Goal: Task Accomplishment & Management: Manage account settings

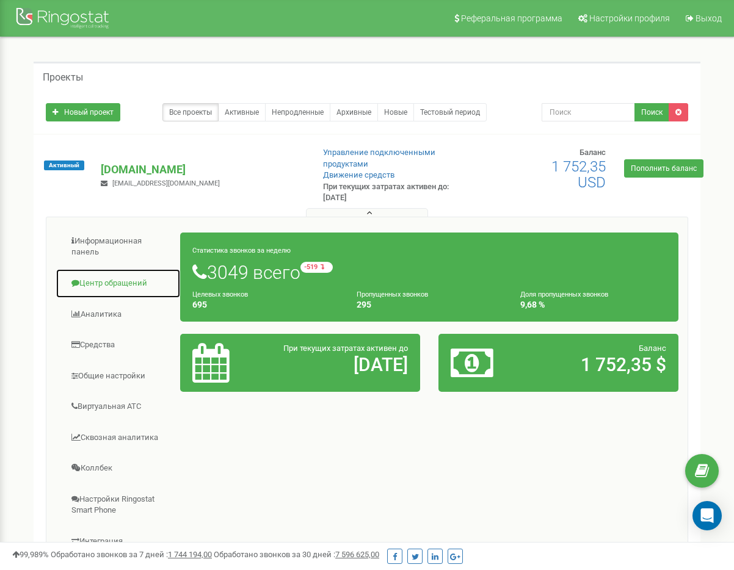
click at [129, 287] on link "Центр обращений" at bounding box center [118, 284] width 125 height 30
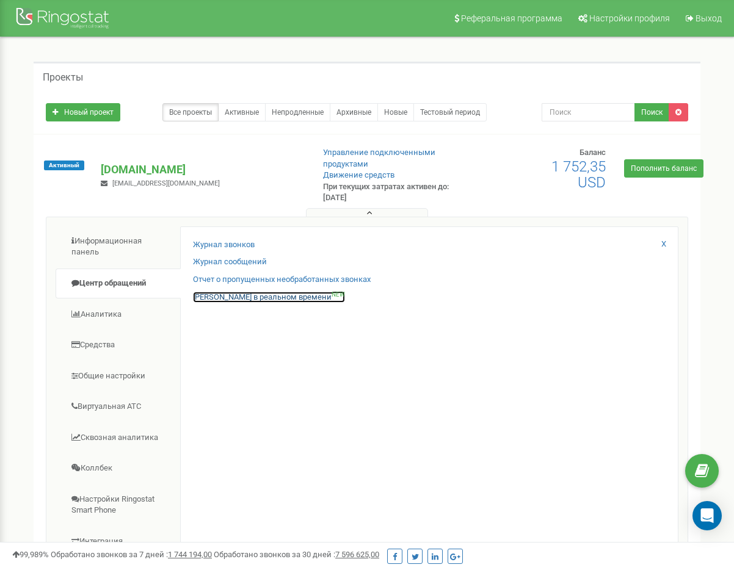
click at [204, 295] on link "Звонки в реальном времени NEW" at bounding box center [269, 298] width 152 height 12
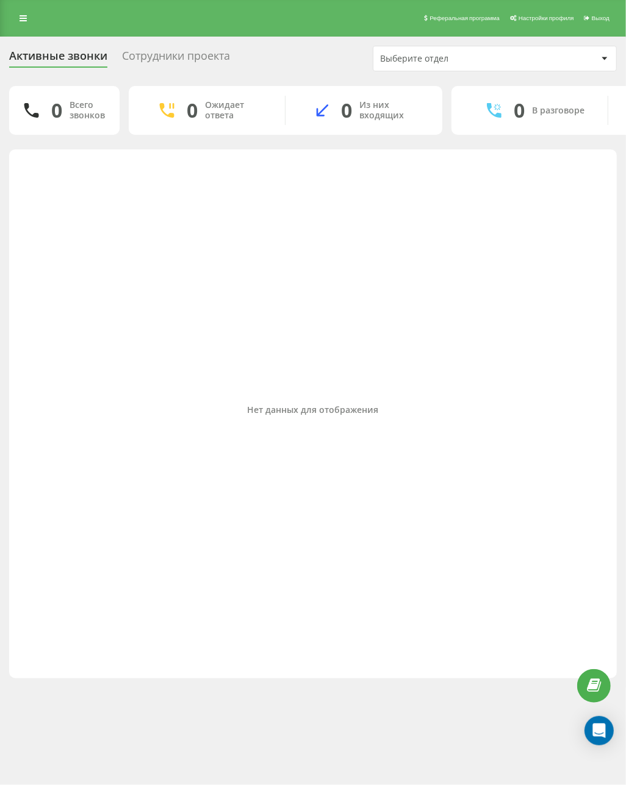
click at [22, 648] on div "Нет данных для отображения" at bounding box center [313, 411] width 588 height 511
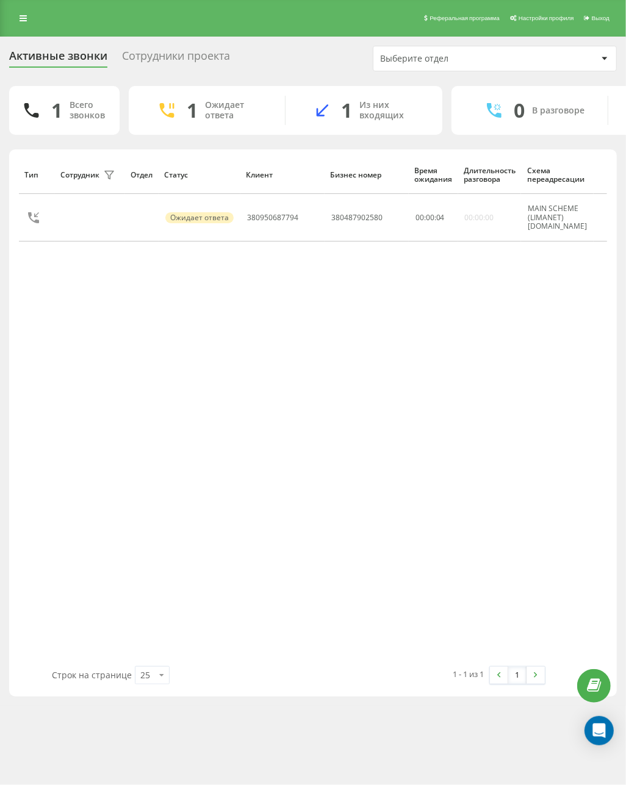
click at [250, 392] on div "Тип Сотрудник фильтра Отдел Статус Клиент Бизнес номер Время ожидания Длительно…" at bounding box center [313, 411] width 588 height 511
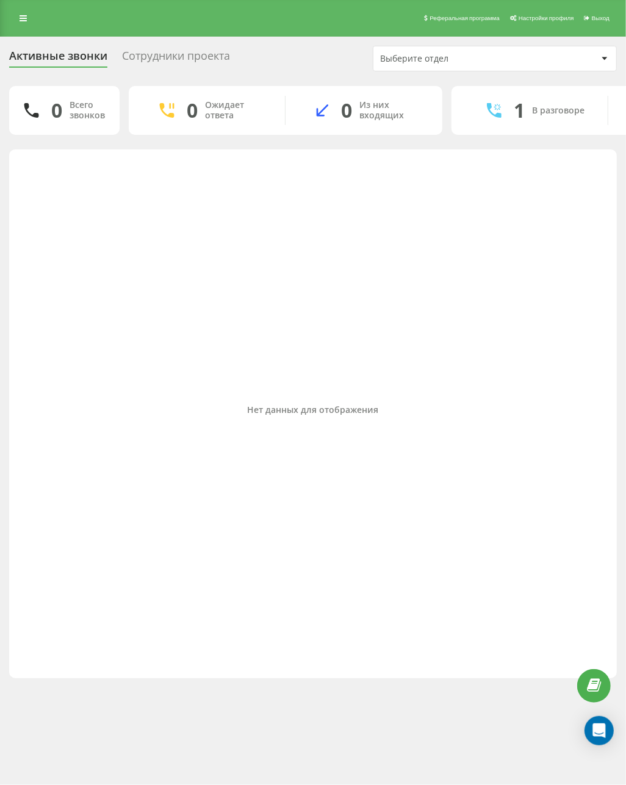
click at [207, 278] on div "Нет данных для отображения" at bounding box center [313, 411] width 588 height 511
click at [309, 386] on div "Нет данных для отображения" at bounding box center [313, 411] width 588 height 511
click at [190, 433] on div "Нет данных для отображения" at bounding box center [313, 411] width 588 height 511
click at [172, 260] on div "Нет данных для отображения" at bounding box center [313, 411] width 588 height 511
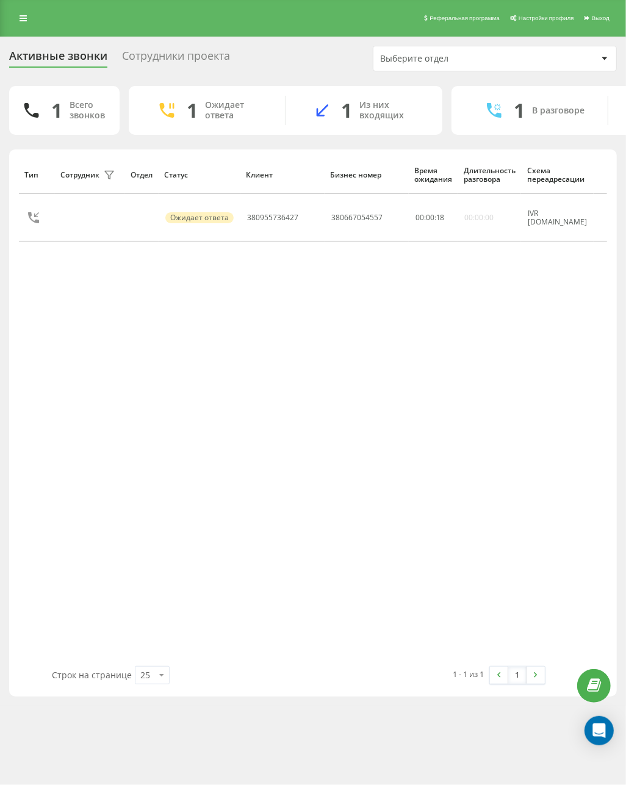
click at [196, 264] on div "Тип Сотрудник фильтра Отдел Статус Клиент Бизнес номер Время ожидания Длительно…" at bounding box center [313, 411] width 588 height 511
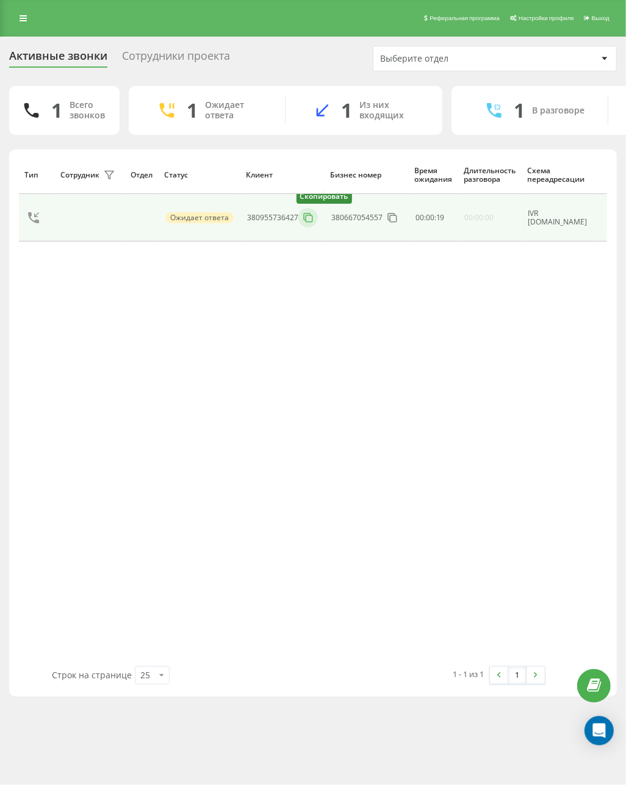
click at [303, 212] on button at bounding box center [308, 217] width 20 height 13
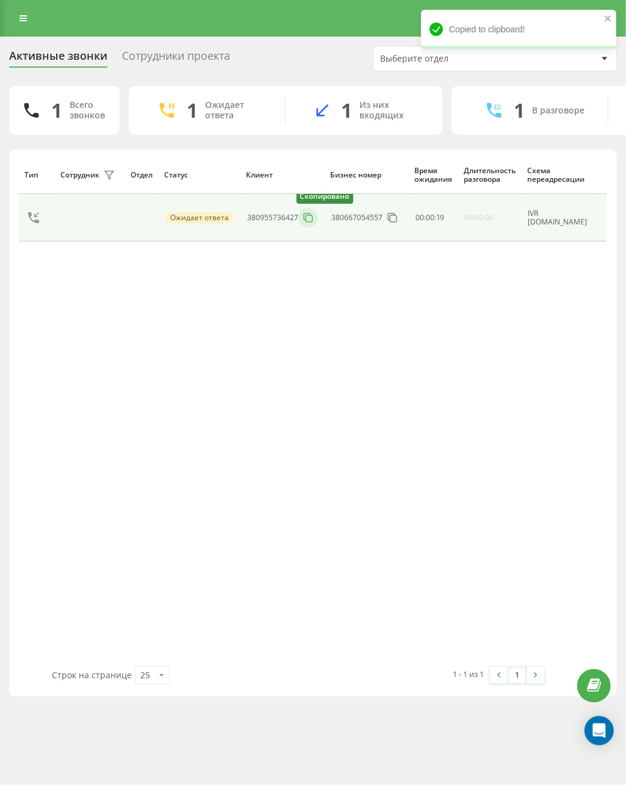
click at [303, 212] on button at bounding box center [308, 217] width 20 height 13
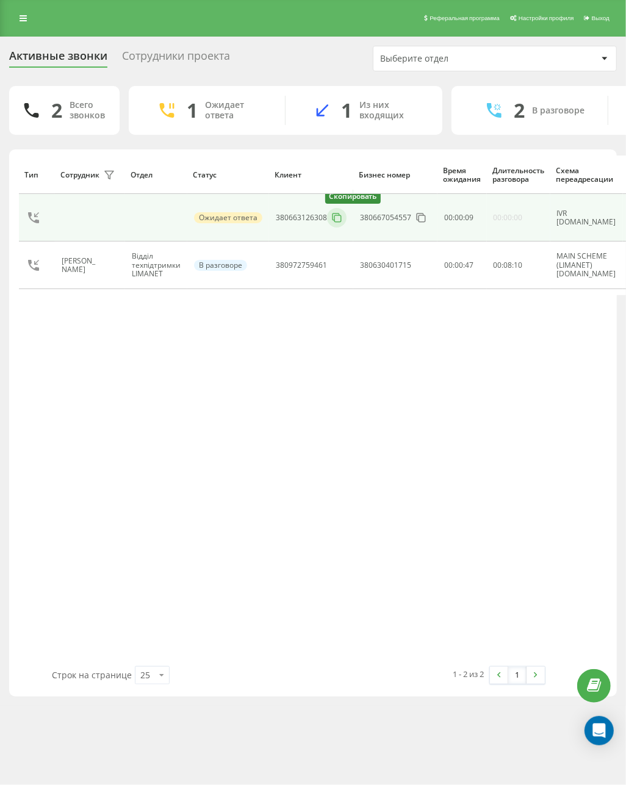
click at [342, 222] on button at bounding box center [337, 217] width 20 height 13
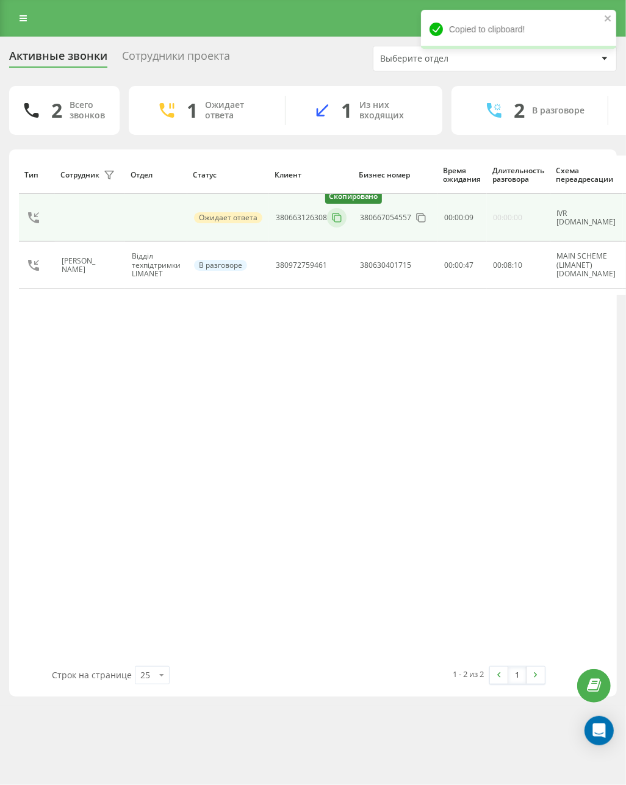
click at [342, 222] on button at bounding box center [337, 217] width 20 height 13
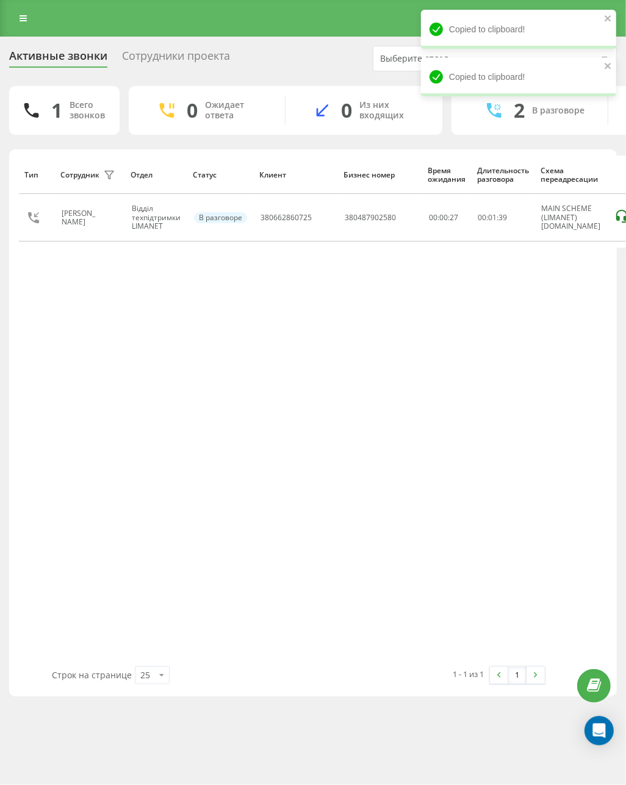
click at [214, 494] on div "Тип Сотрудник фильтра Отдел Статус Клиент Бизнес номер Время ожидания Длительно…" at bounding box center [313, 411] width 588 height 511
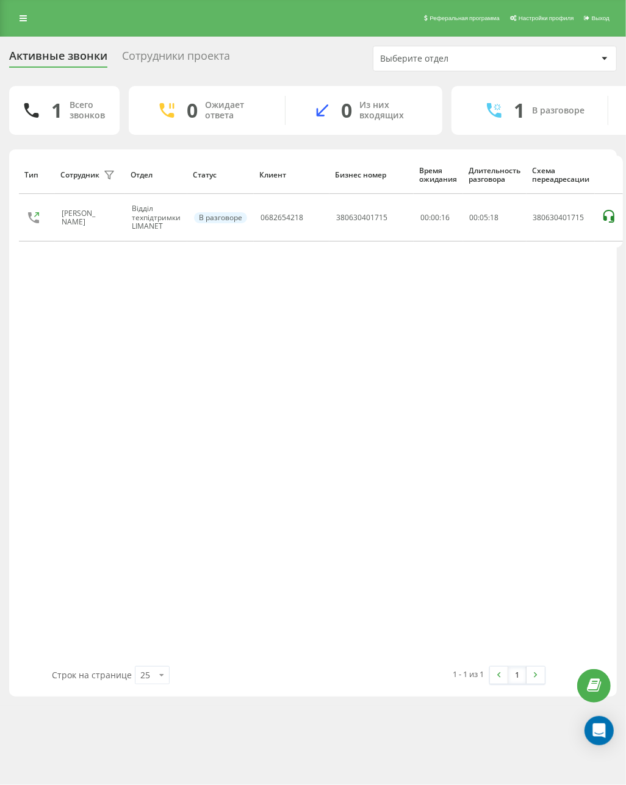
click at [246, 331] on div "Тип Сотрудник фильтра Отдел Статус Клиент Бизнес номер Время ожидания Длительно…" at bounding box center [313, 411] width 588 height 511
click at [200, 500] on div "Тип Сотрудник фильтра Отдел Статус Клиент Бизнес номер Время ожидания Длительно…" at bounding box center [313, 411] width 588 height 511
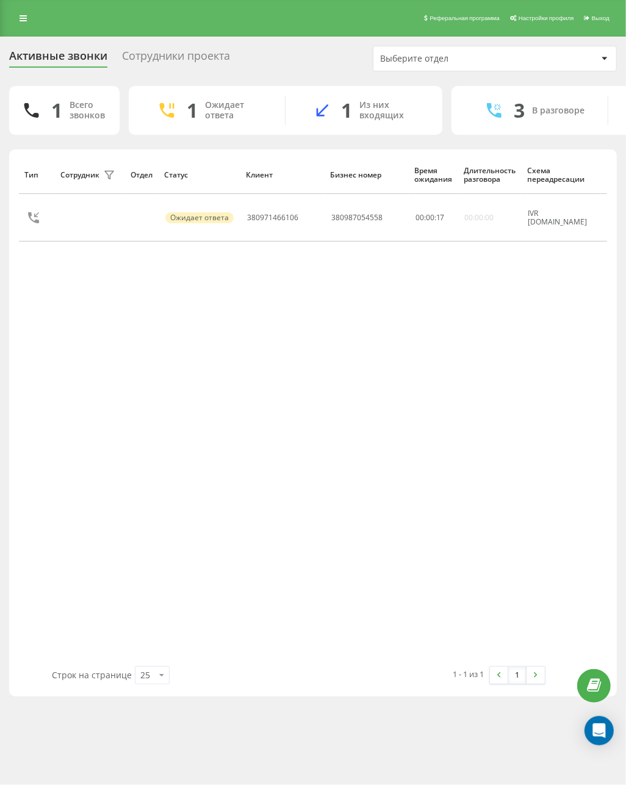
click at [273, 507] on div "Тип Сотрудник фильтра Отдел Статус Клиент Бизнес номер Время ожидания Длительно…" at bounding box center [313, 411] width 588 height 511
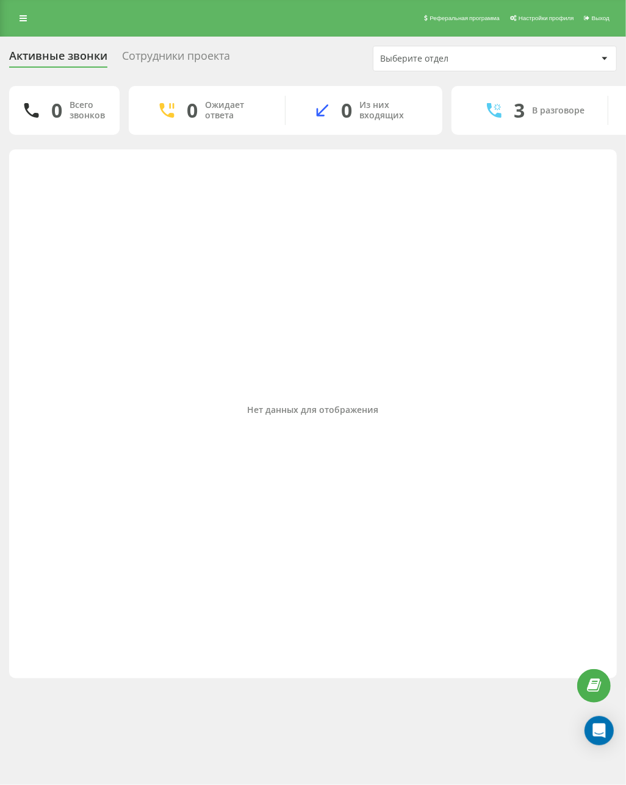
click at [293, 444] on div "Нет данных для отображения" at bounding box center [313, 411] width 588 height 511
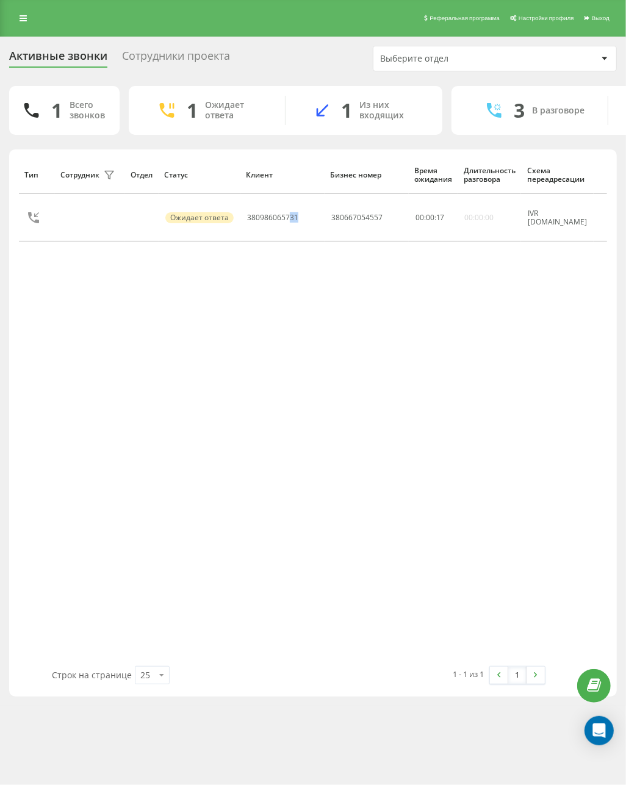
drag, startPoint x: 306, startPoint y: 491, endPoint x: 289, endPoint y: 509, distance: 25.5
click at [289, 509] on div "Тип Сотрудник фильтра Отдел Статус Клиент Бизнес номер Время ожидания Длительно…" at bounding box center [313, 411] width 588 height 511
click at [251, 509] on div "Тип Сотрудник фильтра Отдел Статус Клиент Бизнес номер Время ожидания Длительно…" at bounding box center [313, 411] width 588 height 511
drag, startPoint x: 292, startPoint y: 355, endPoint x: 236, endPoint y: 395, distance: 69.6
click at [236, 395] on div "Тип Сотрудник фильтра Отдел Статус Клиент Бизнес номер Время ожидания Длительно…" at bounding box center [313, 411] width 588 height 511
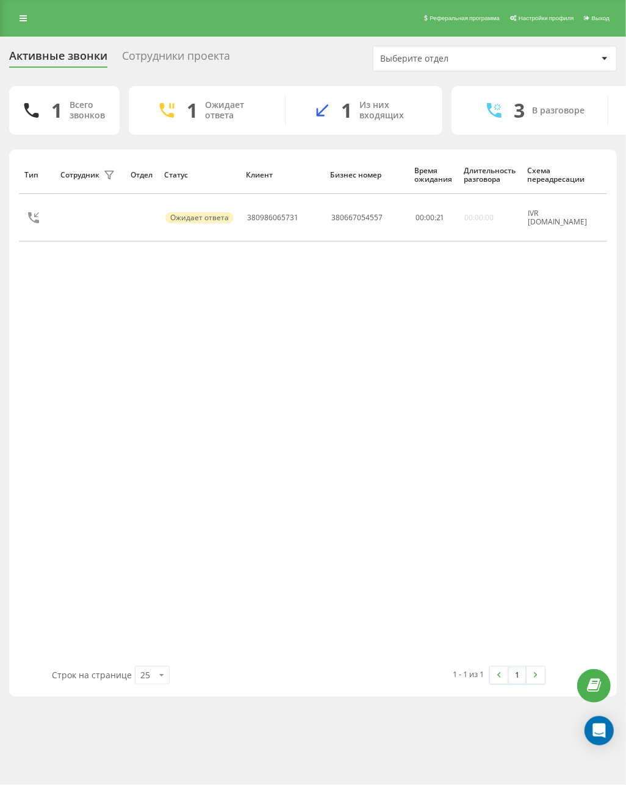
click at [473, 494] on div "Тип Сотрудник фильтра Отдел Статус Клиент Бизнес номер Время ожидания Длительно…" at bounding box center [313, 411] width 588 height 511
drag, startPoint x: 316, startPoint y: 315, endPoint x: 239, endPoint y: 335, distance: 79.5
click at [239, 335] on div "Тип Сотрудник фильтра Отдел Статус Клиент Бизнес номер Время ожидания Длительно…" at bounding box center [313, 411] width 588 height 511
copy tr "Ожидает ответа 380986065731"
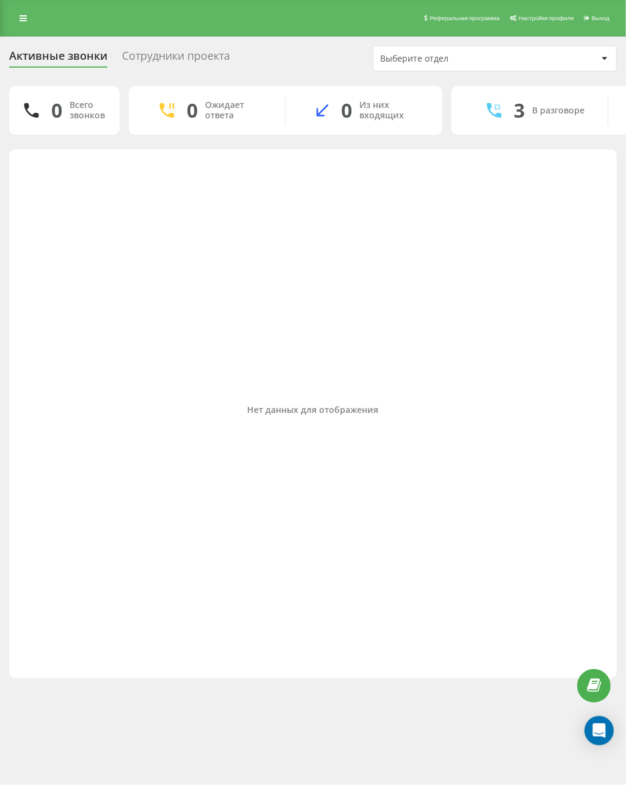
click at [365, 393] on div "Нет данных для отображения" at bounding box center [313, 411] width 588 height 511
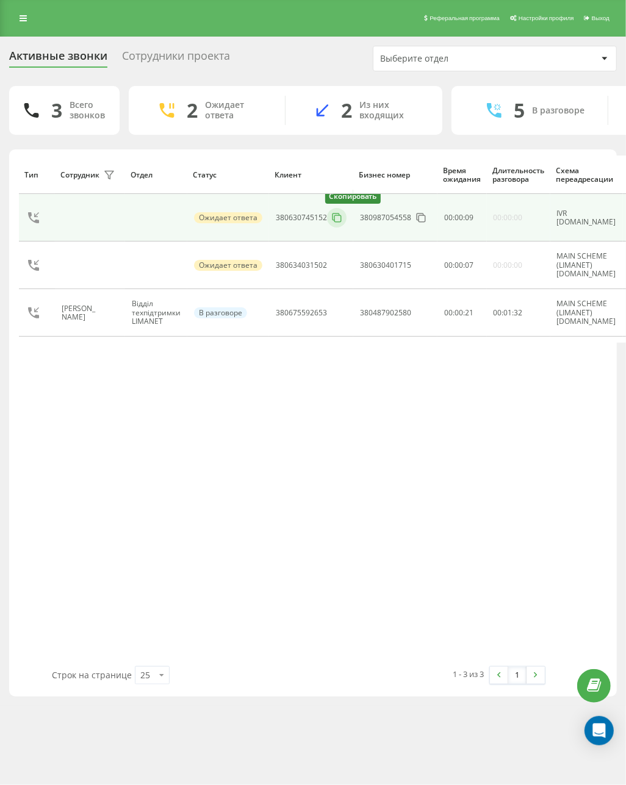
click at [337, 224] on icon at bounding box center [337, 218] width 12 height 12
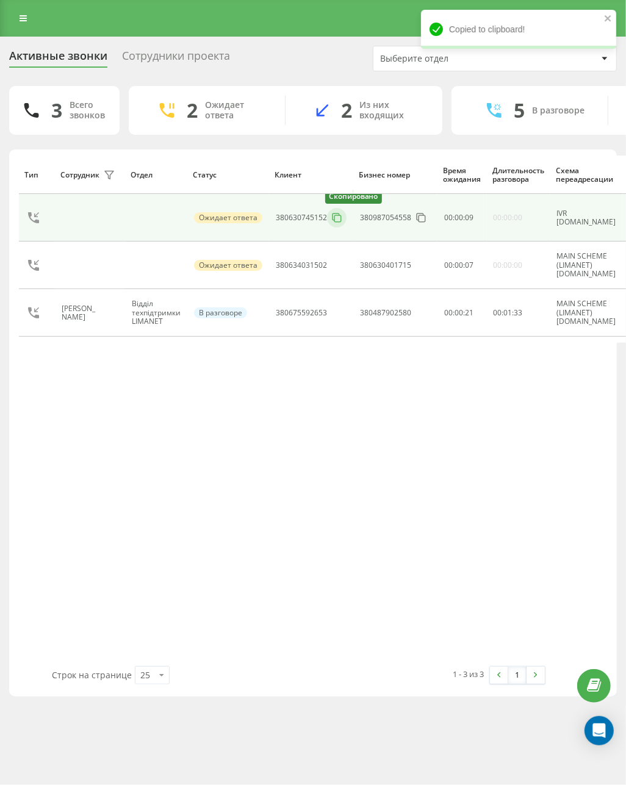
click at [337, 224] on icon at bounding box center [337, 218] width 12 height 12
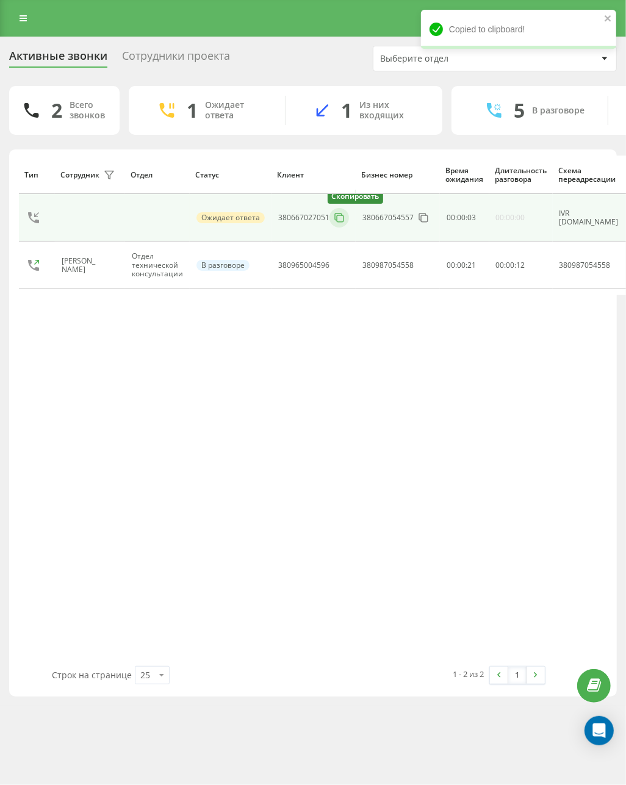
click at [333, 218] on icon at bounding box center [339, 218] width 12 height 12
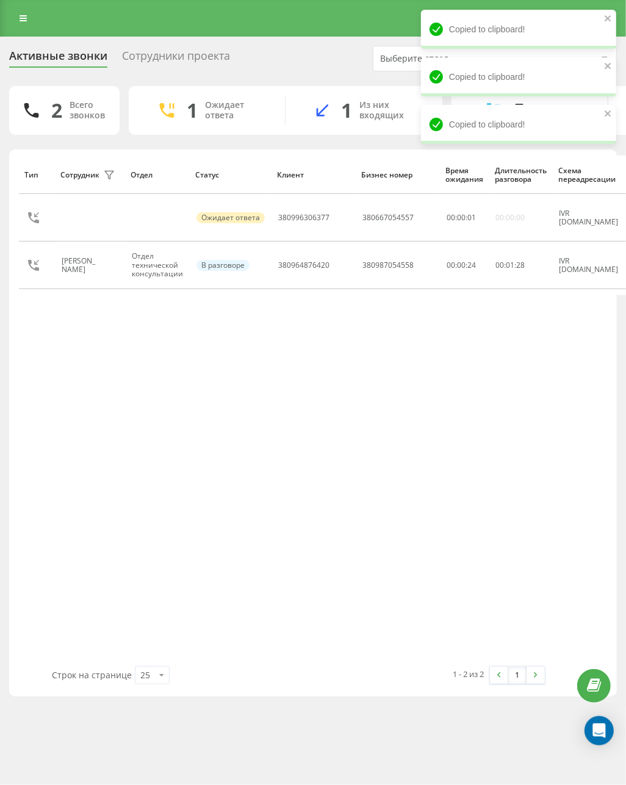
click at [353, 444] on div "Тип Сотрудник фильтра Отдел Статус Клиент Бизнес номер Время ожидания Длительно…" at bounding box center [313, 411] width 588 height 511
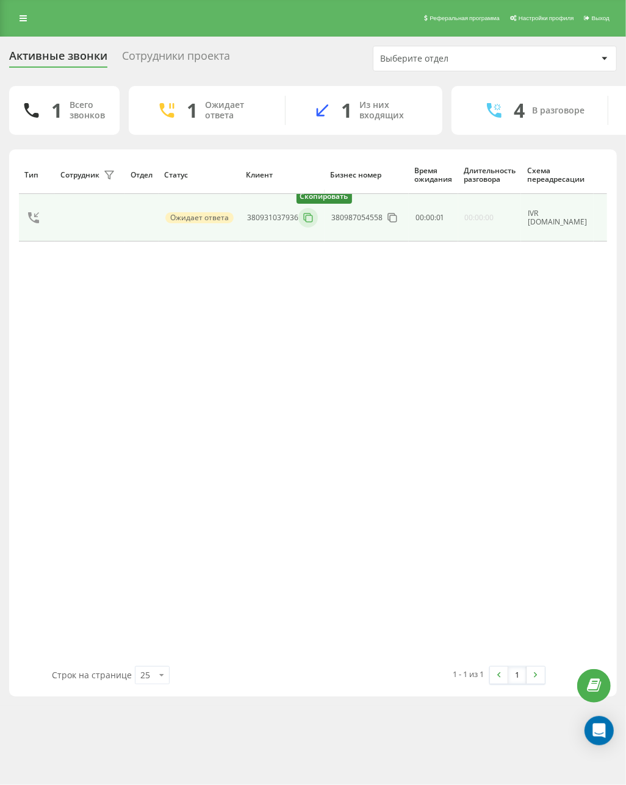
click at [306, 222] on rect at bounding box center [309, 218] width 7 height 7
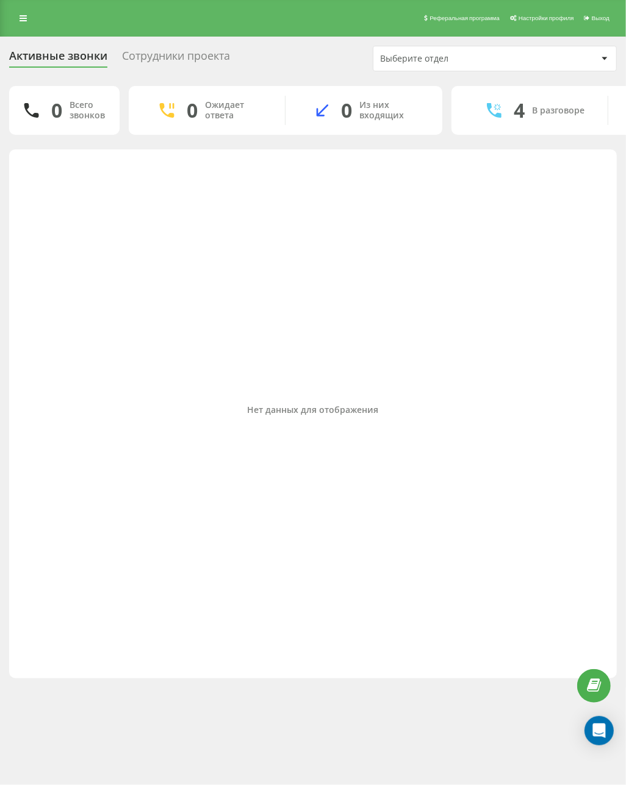
click at [236, 405] on div "Нет данных для отображения" at bounding box center [313, 411] width 588 height 511
click at [210, 436] on div "Нет данных для отображения" at bounding box center [313, 411] width 588 height 511
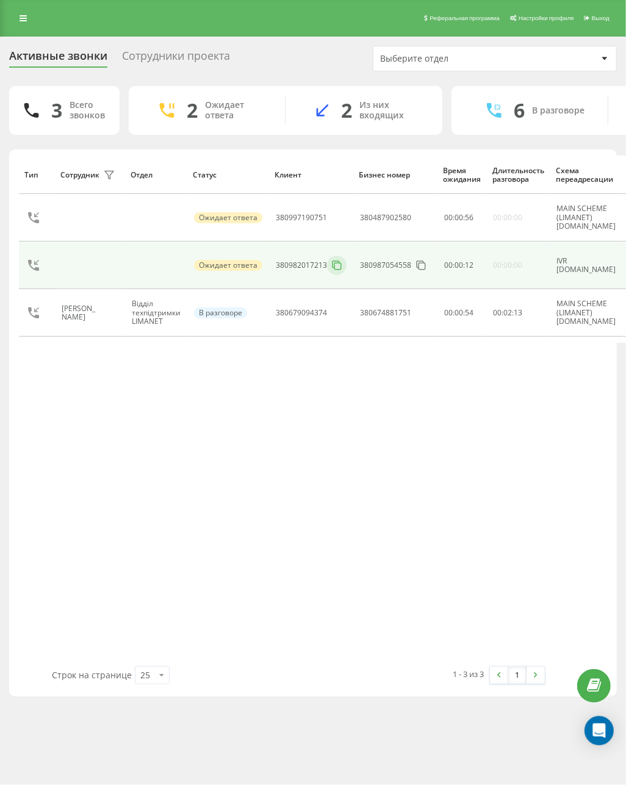
click at [337, 264] on rect at bounding box center [337, 266] width 7 height 7
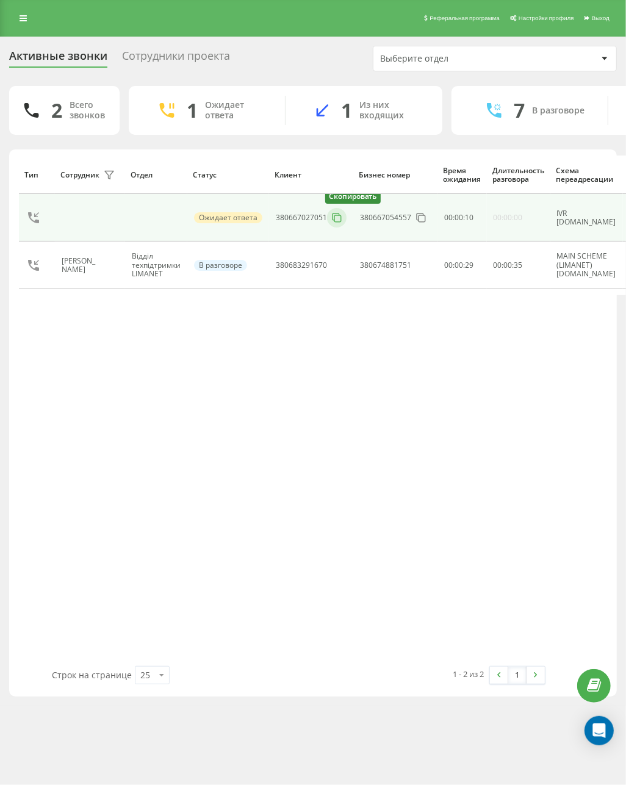
click at [333, 220] on icon at bounding box center [336, 217] width 7 height 7
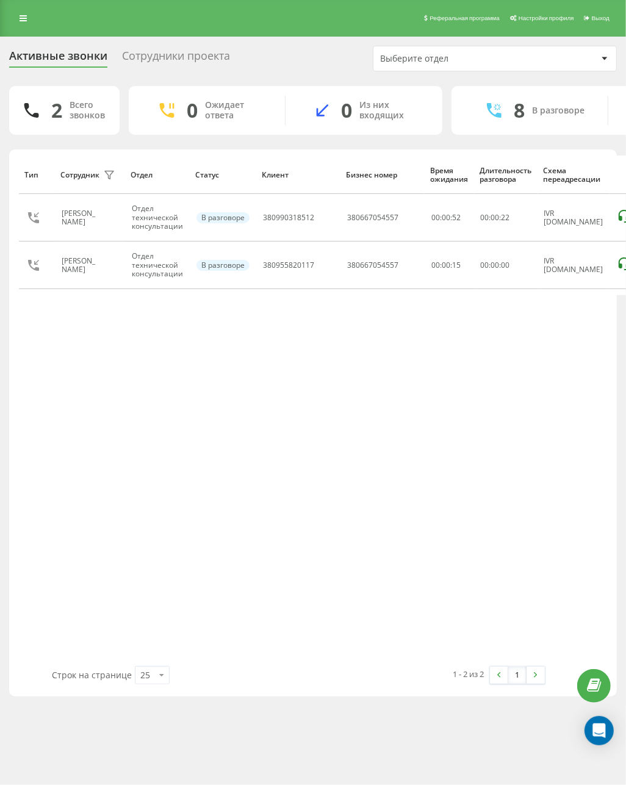
click at [67, 366] on div "Тип Сотрудник фильтра Отдел Статус Клиент Бизнес номер Время ожидания Длительно…" at bounding box center [313, 411] width 588 height 511
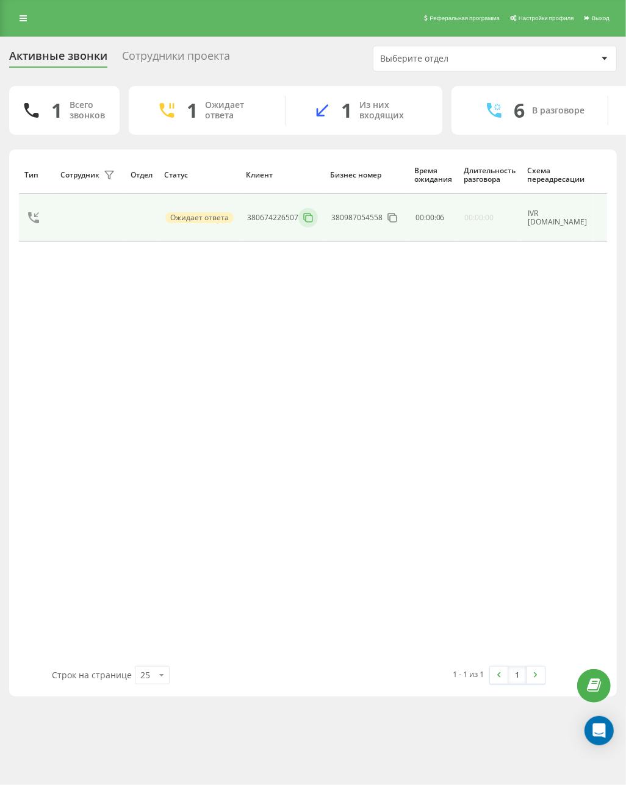
click at [336, 218] on div "380987054558" at bounding box center [356, 218] width 51 height 9
click at [308, 224] on icon at bounding box center [308, 218] width 12 height 12
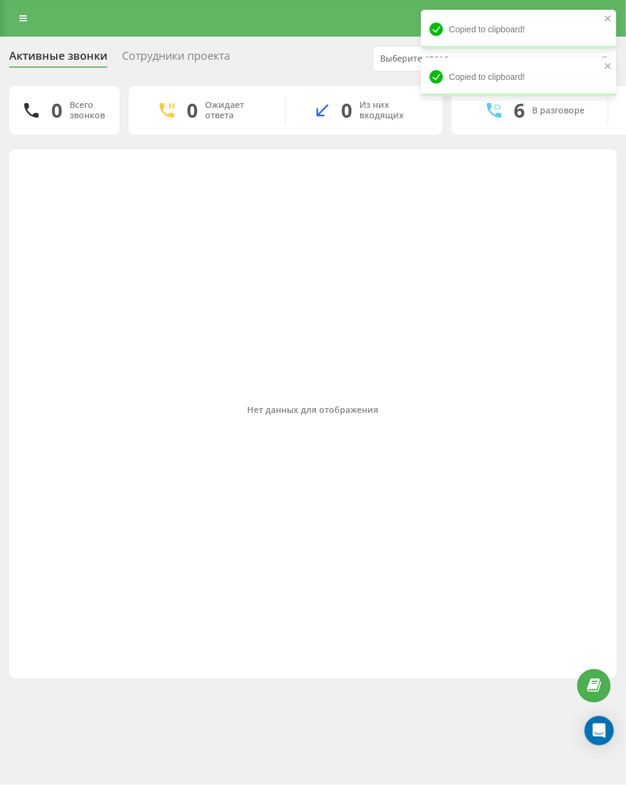
click at [469, 214] on div "Нет данных для отображения" at bounding box center [313, 411] width 588 height 511
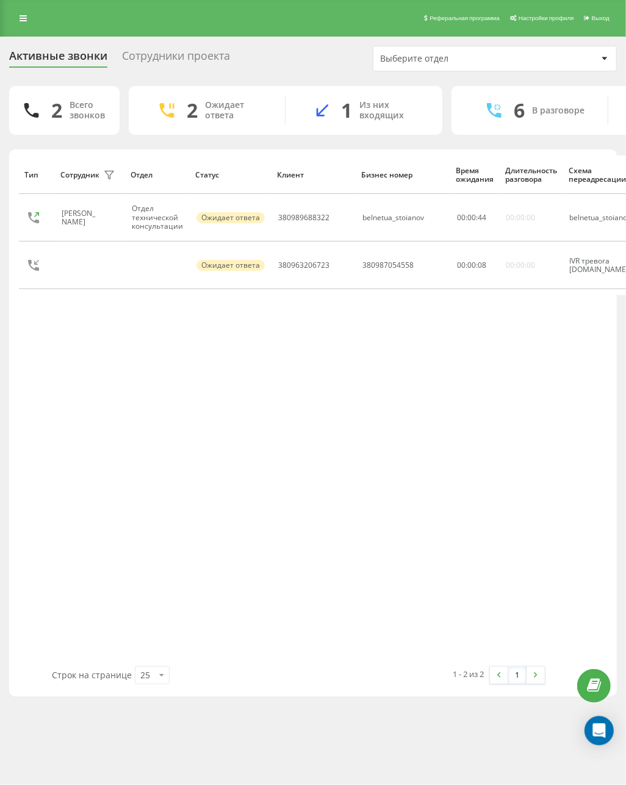
click at [121, 432] on div "Тип Сотрудник фильтра Отдел Статус Клиент Бизнес номер Время ожидания Длительно…" at bounding box center [313, 411] width 588 height 511
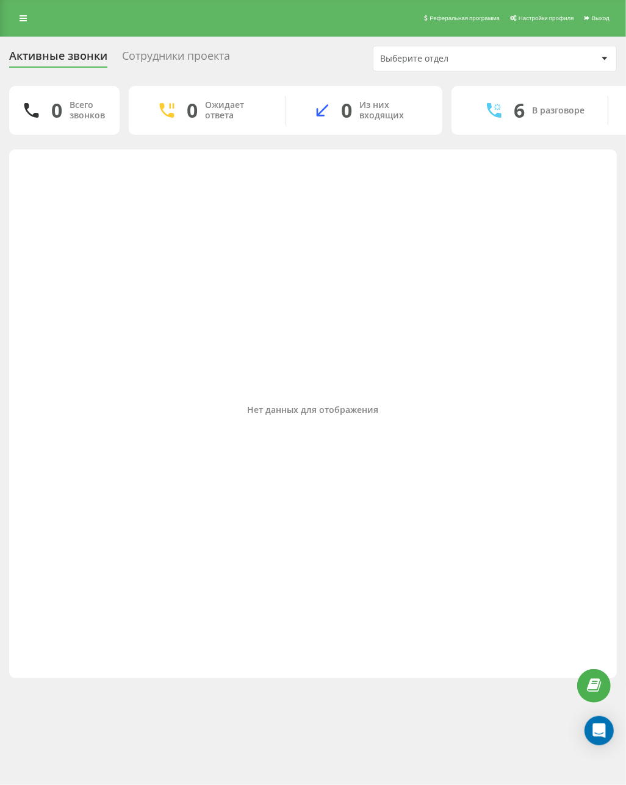
click at [179, 458] on div "Нет данных для отображения" at bounding box center [313, 411] width 588 height 511
click at [228, 309] on div "Нет данных для отображения" at bounding box center [313, 411] width 588 height 511
click at [163, 685] on div "Реферальная программа Настройки профиля Выход Активные звонки Сотрудники проект…" at bounding box center [313, 392] width 626 height 785
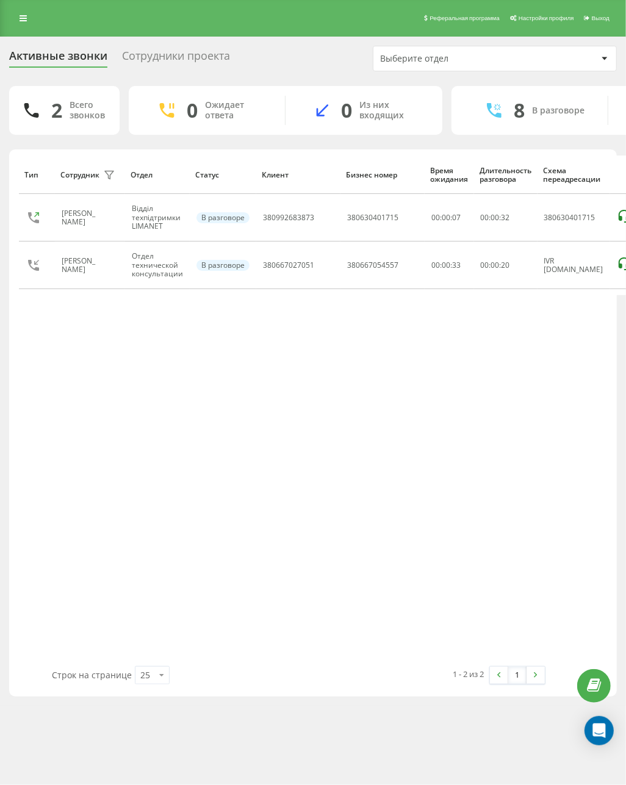
click at [503, 319] on div "Тип Сотрудник фильтра Отдел Статус Клиент Бизнес номер Время ожидания Длительно…" at bounding box center [313, 411] width 588 height 511
click at [277, 313] on div "Тип Сотрудник фильтра Отдел Статус Клиент Бизнес номер Время ожидания Длительно…" at bounding box center [313, 411] width 588 height 511
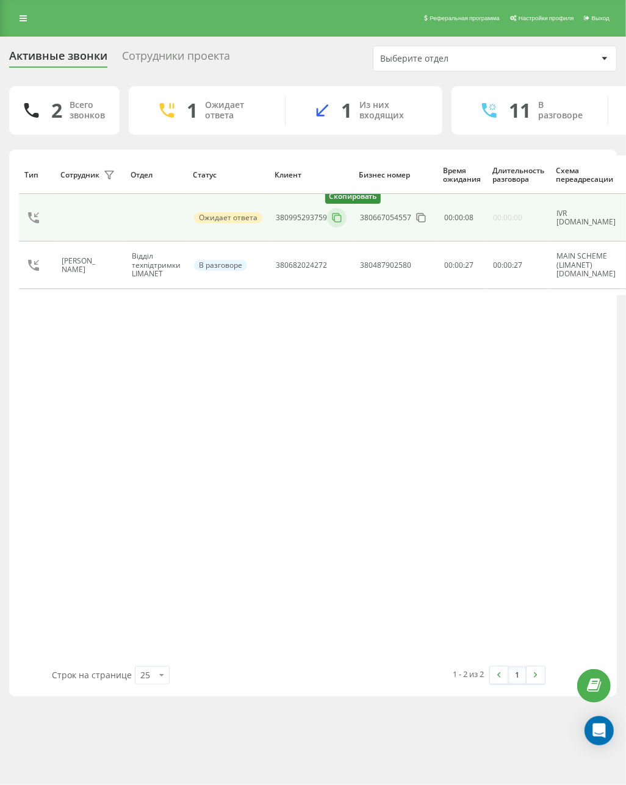
drag, startPoint x: 333, startPoint y: 220, endPoint x: 337, endPoint y: 214, distance: 7.1
click at [333, 220] on icon at bounding box center [337, 218] width 12 height 12
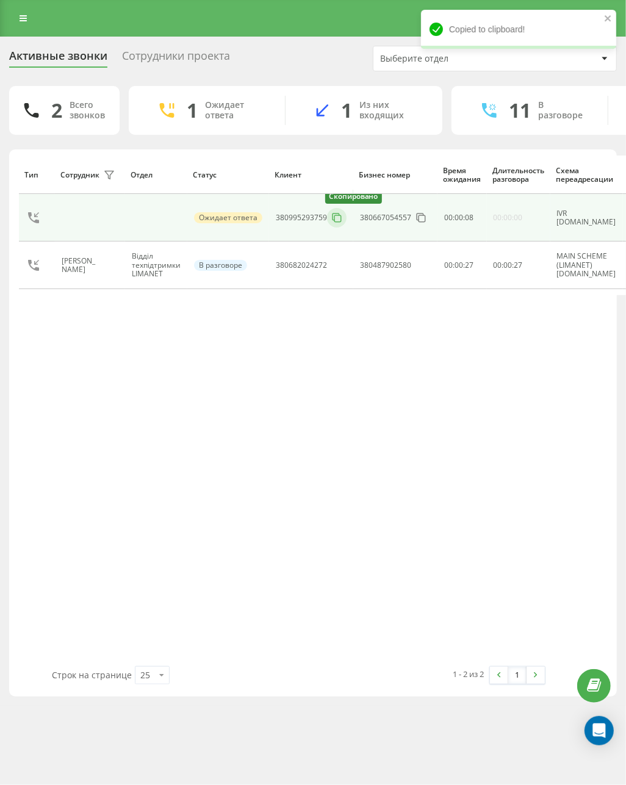
click at [337, 214] on icon at bounding box center [336, 217] width 7 height 7
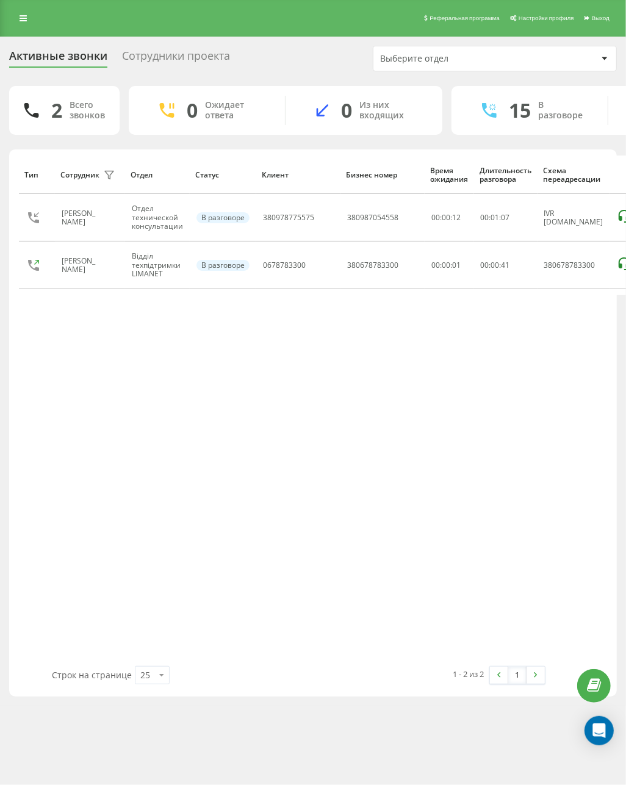
click at [476, 341] on div "Тип Сотрудник фильтра Отдел Статус Клиент Бизнес номер Время ожидания Длительно…" at bounding box center [313, 411] width 588 height 511
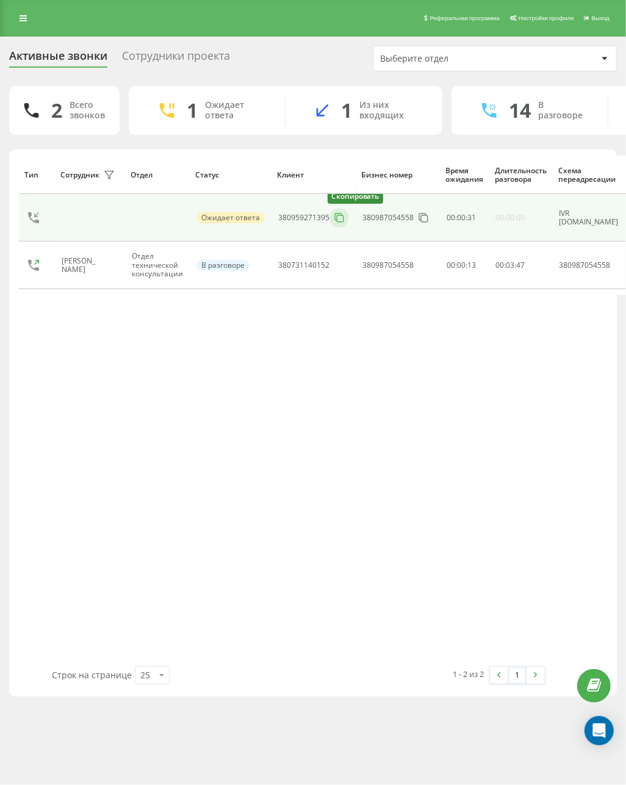
click at [333, 224] on icon at bounding box center [339, 218] width 12 height 12
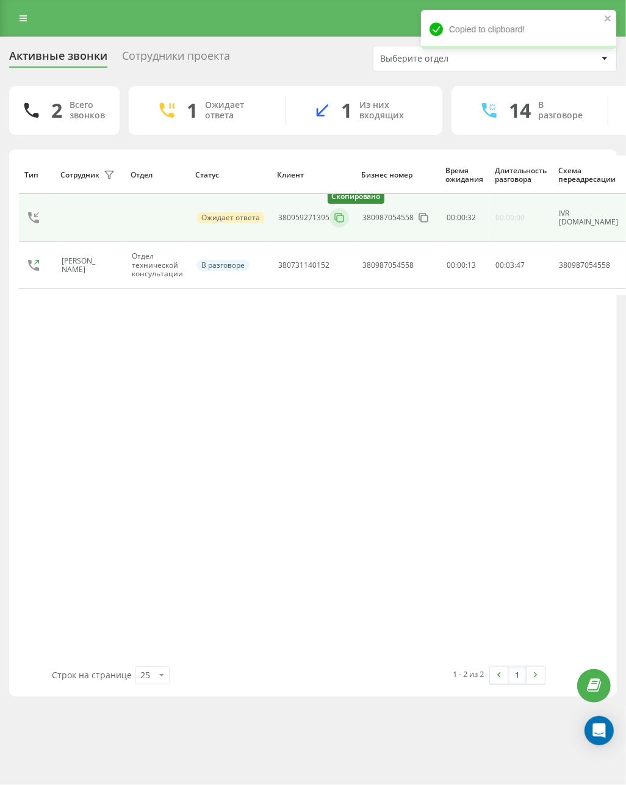
click at [333, 224] on icon at bounding box center [339, 218] width 12 height 12
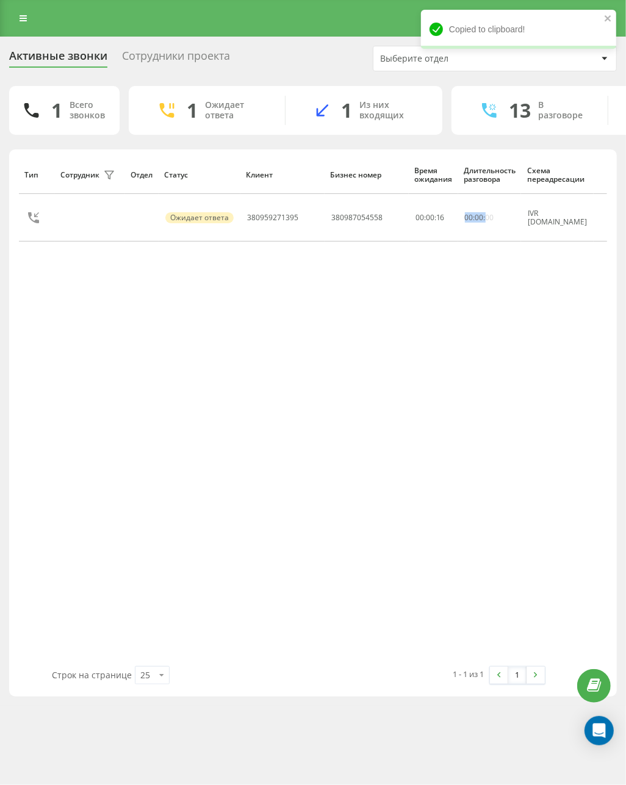
click at [456, 367] on div "Тип Сотрудник фильтра Отдел Статус Клиент Бизнес номер Время ожидания Длительно…" at bounding box center [313, 411] width 588 height 511
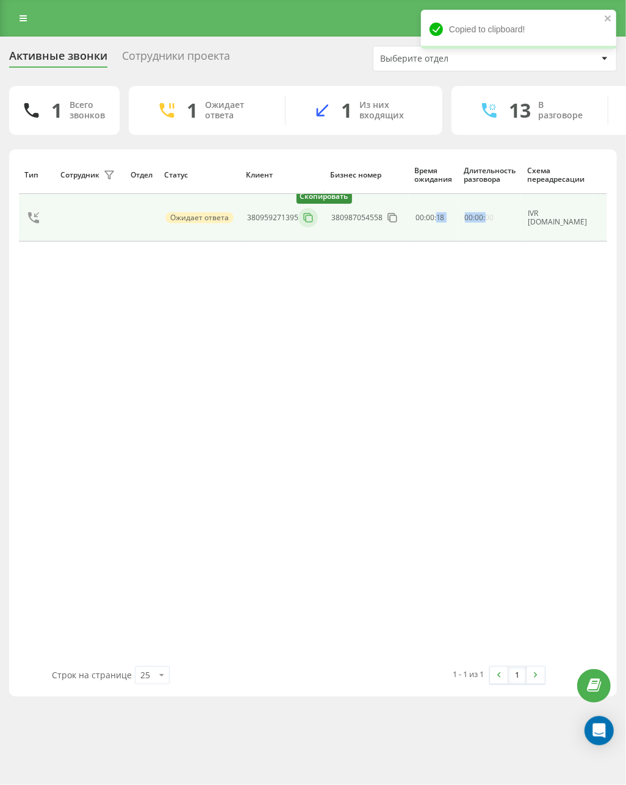
click at [306, 218] on icon at bounding box center [308, 218] width 12 height 12
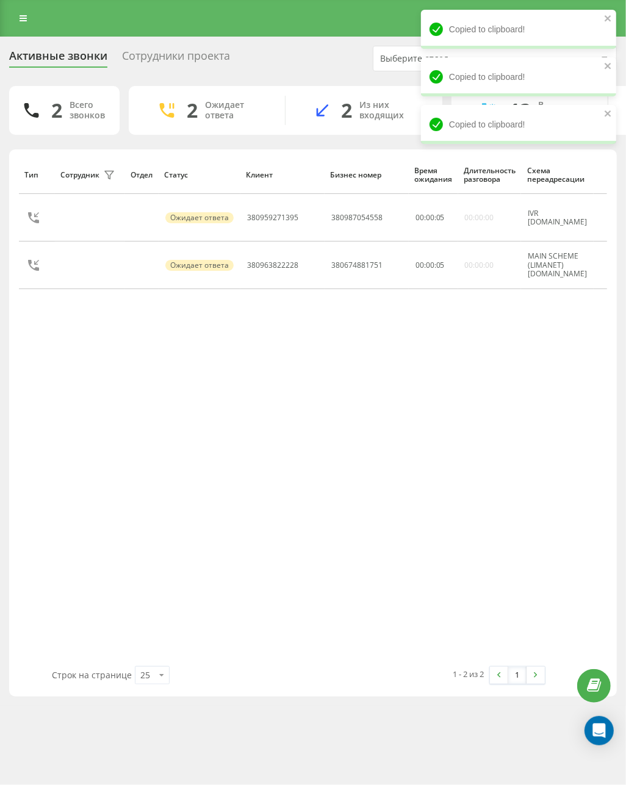
click at [546, 436] on div "Тип Сотрудник фильтра Отдел Статус Клиент Бизнес номер Время ожидания Длительно…" at bounding box center [313, 411] width 588 height 511
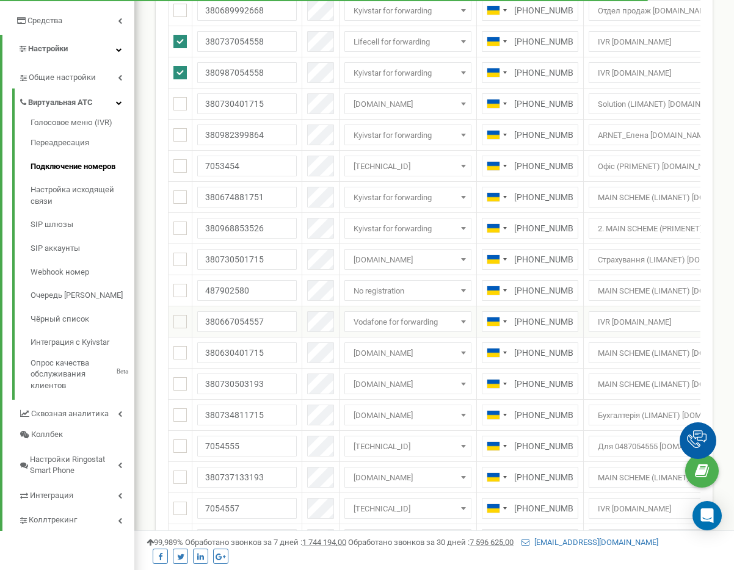
scroll to position [249, 0]
click at [180, 322] on ins at bounding box center [179, 321] width 13 height 13
checkbox input "true"
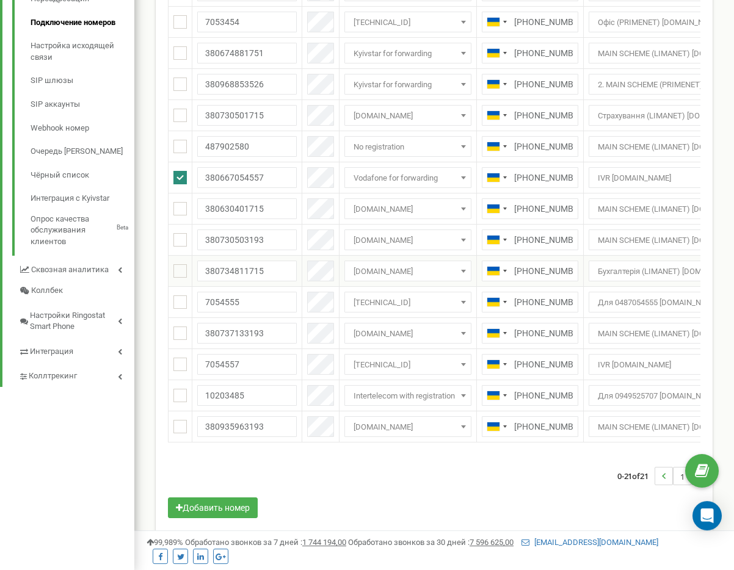
scroll to position [396, 0]
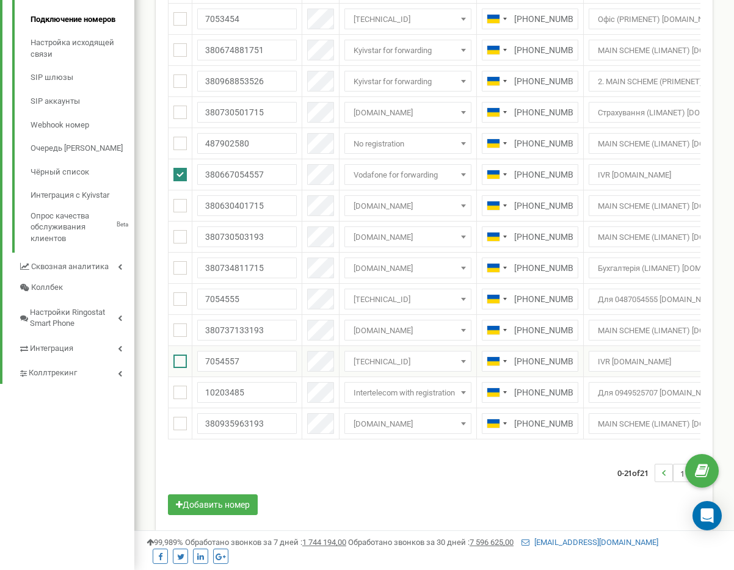
click at [179, 359] on ins at bounding box center [179, 361] width 13 height 13
checkbox input "true"
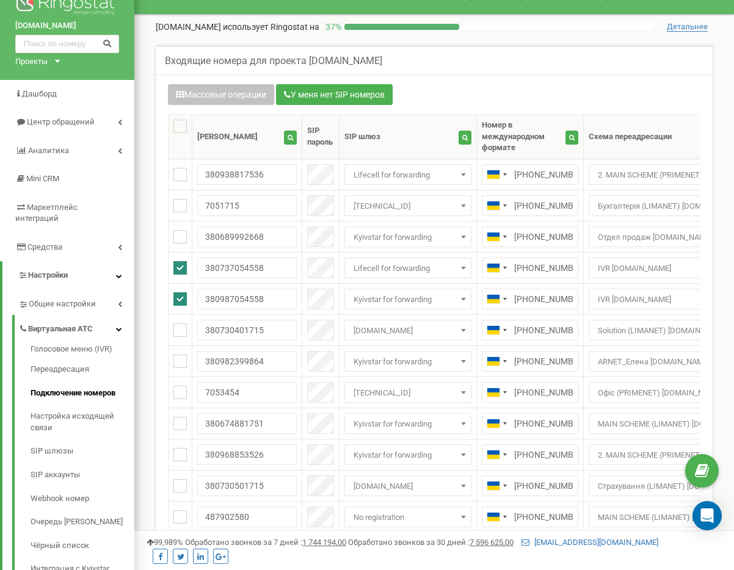
scroll to position [0, 0]
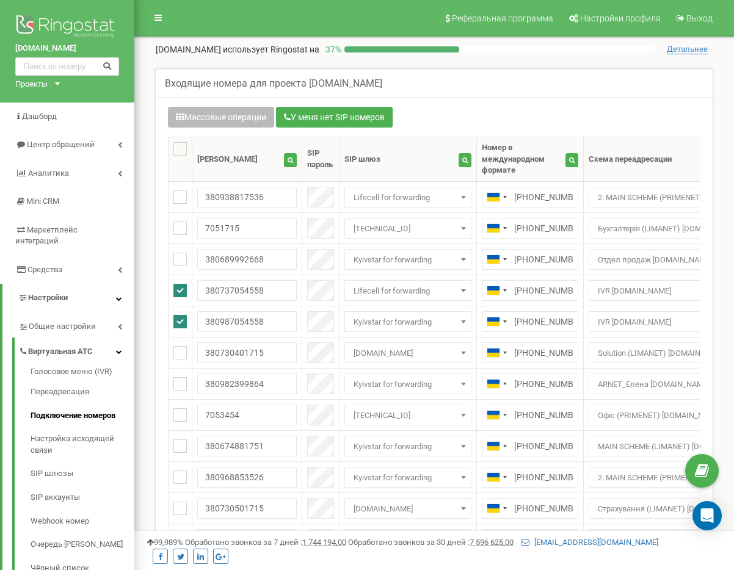
click at [242, 114] on button "Массовые операции" at bounding box center [221, 117] width 106 height 21
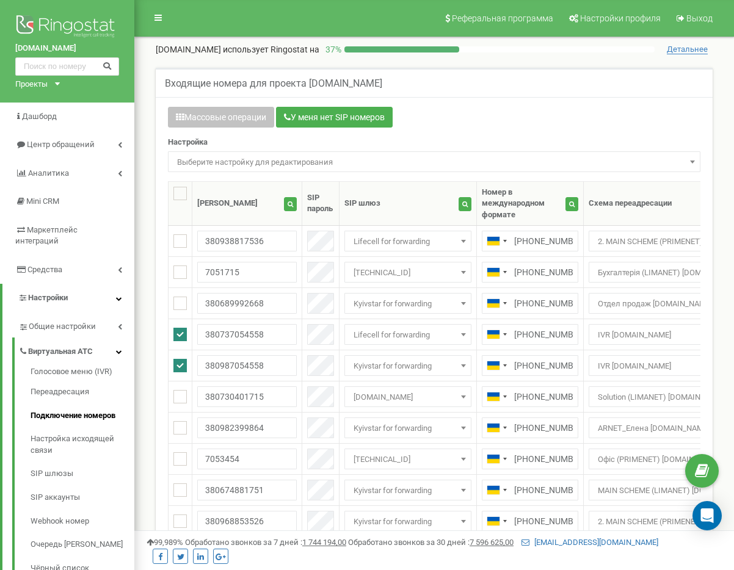
click at [240, 143] on div "Настройка Выберите настройку для редактирования Схема переадресации SIP шлюз Вы…" at bounding box center [434, 154] width 532 height 35
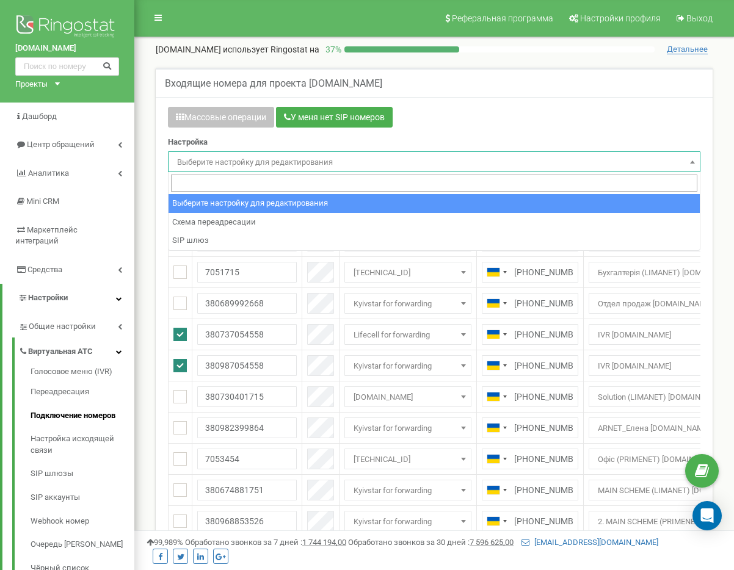
click at [240, 157] on span "Выберите настройку для редактирования" at bounding box center [434, 162] width 524 height 17
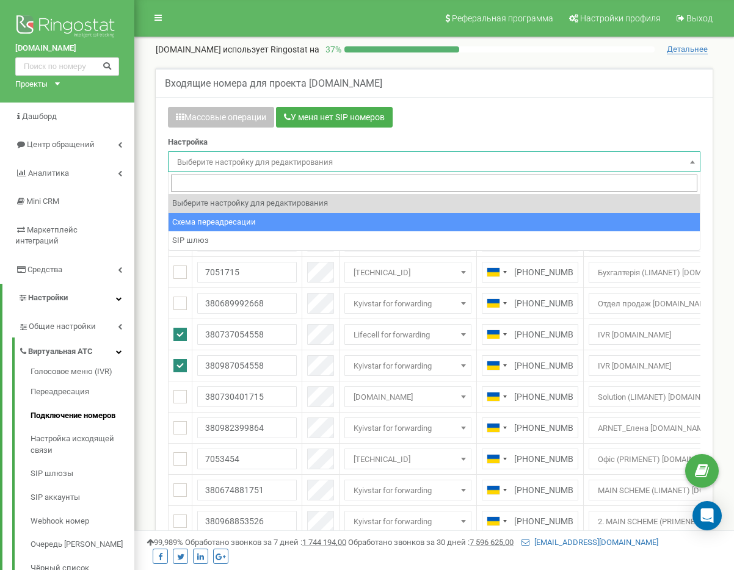
select select "project_scheme_id"
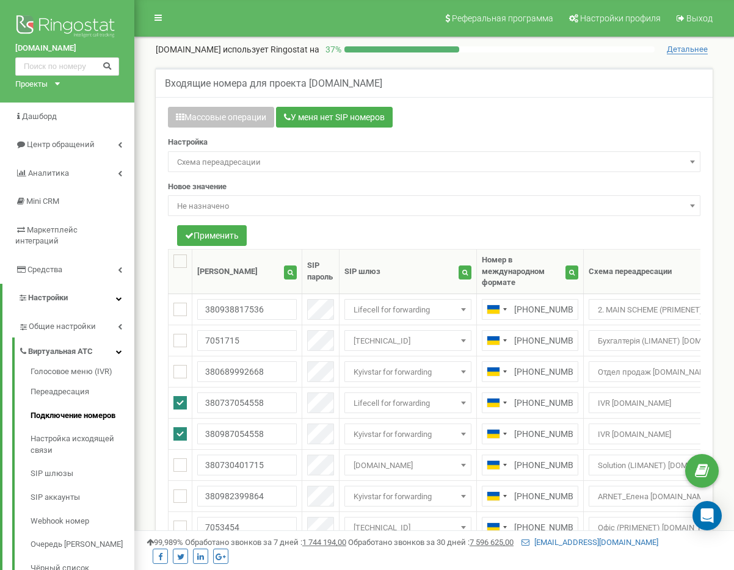
click at [233, 205] on span "Не назначено" at bounding box center [434, 206] width 524 height 17
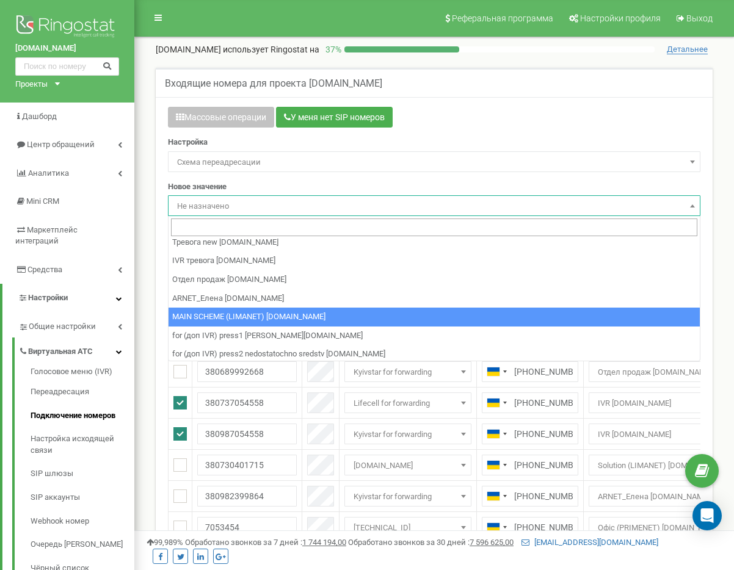
scroll to position [220, 0]
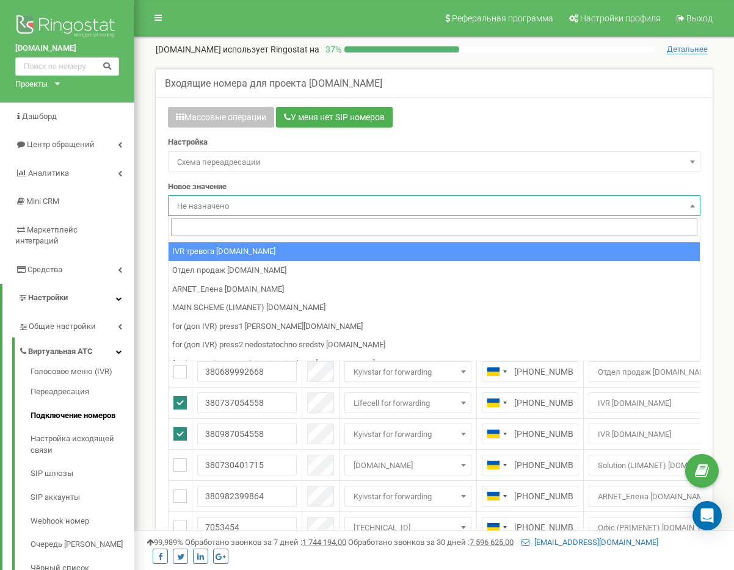
select select "97326"
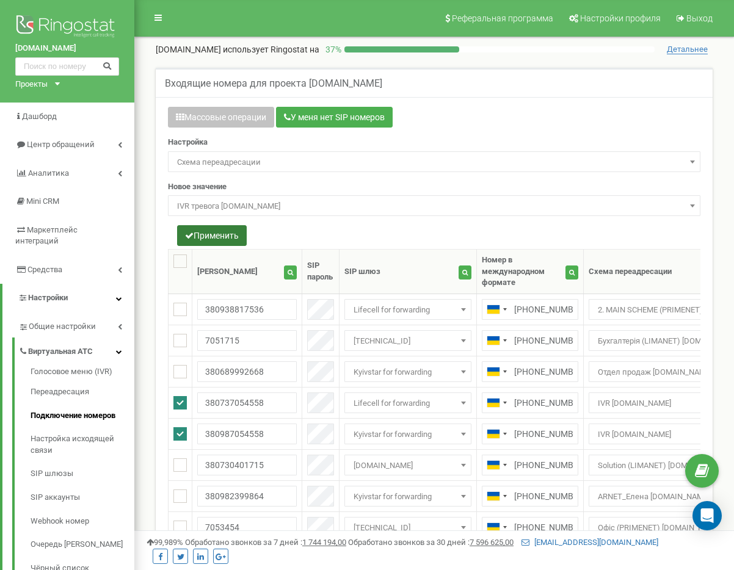
click at [227, 240] on button "Применить" at bounding box center [212, 235] width 70 height 21
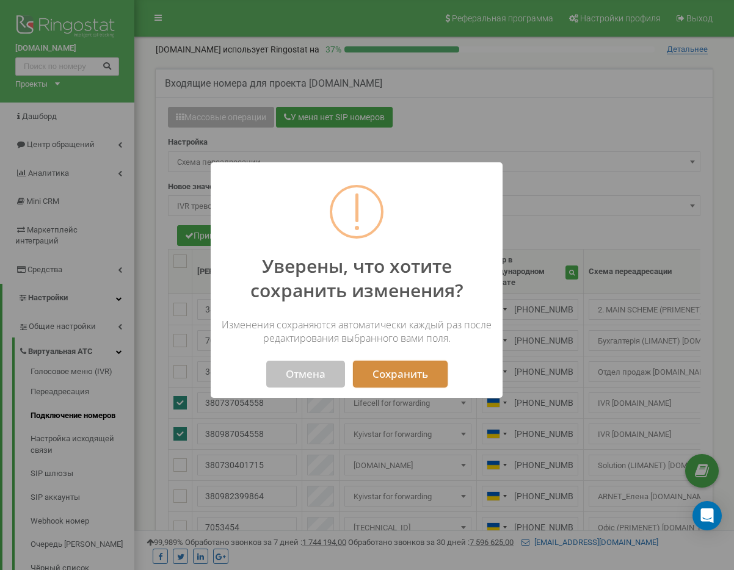
click at [395, 380] on button "Сохранить" at bounding box center [400, 374] width 95 height 27
select select "97326"
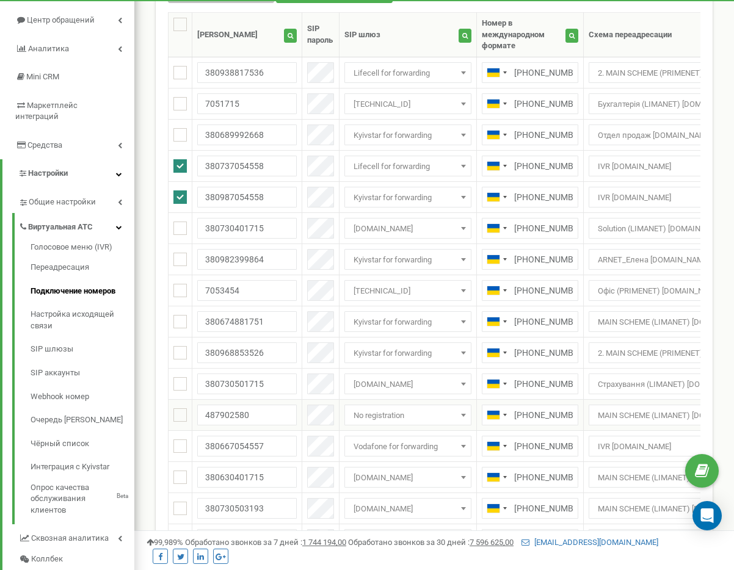
scroll to position [124, 0]
click at [176, 452] on td at bounding box center [180, 445] width 24 height 31
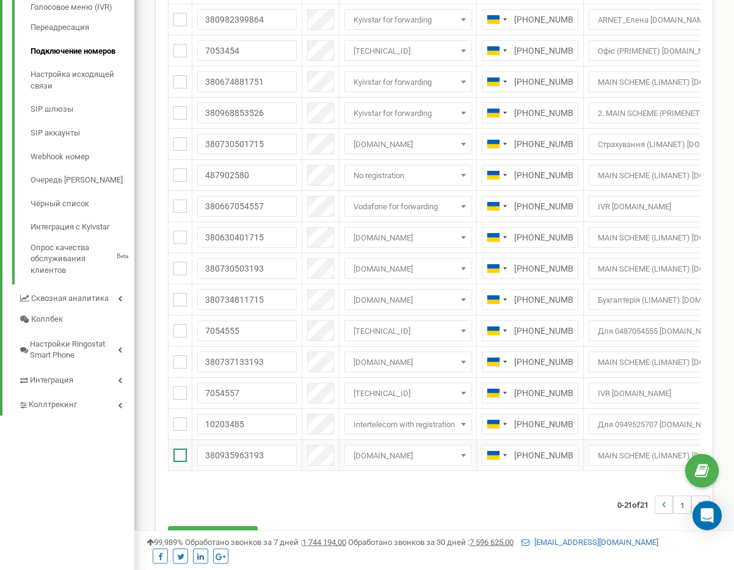
scroll to position [373, 0]
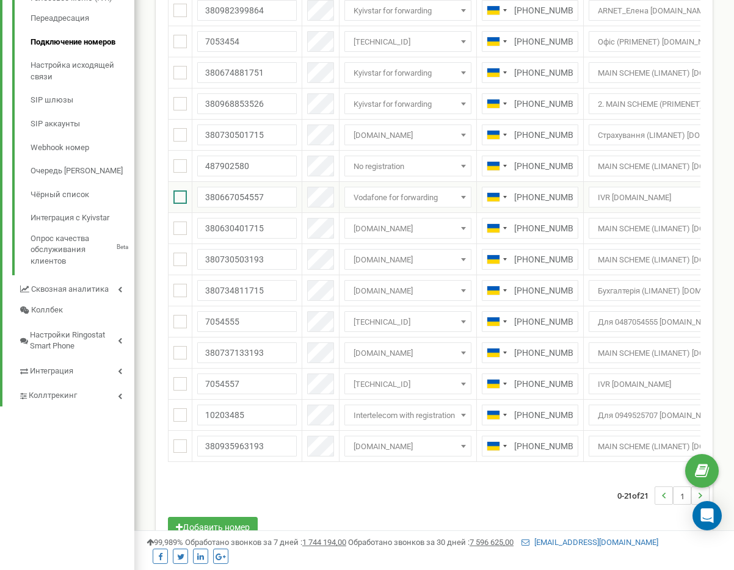
click at [180, 200] on ins at bounding box center [179, 196] width 13 height 13
checkbox input "true"
click at [182, 388] on ins at bounding box center [179, 383] width 13 height 13
checkbox input "true"
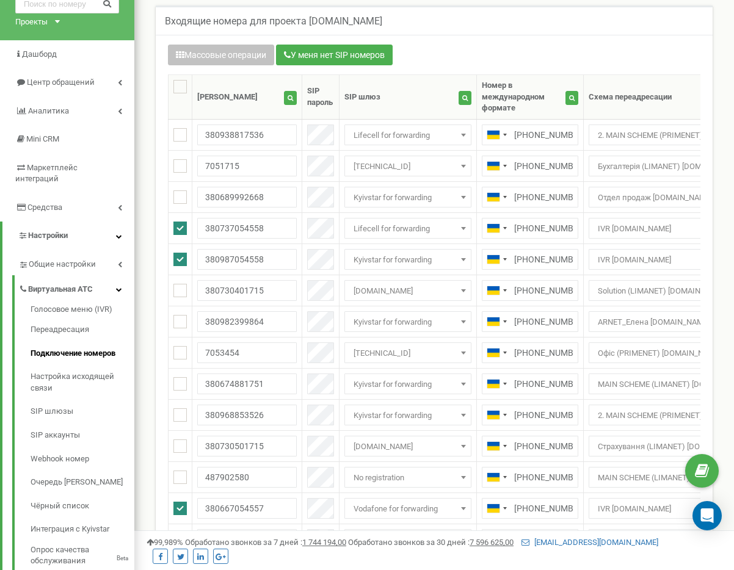
scroll to position [0, 0]
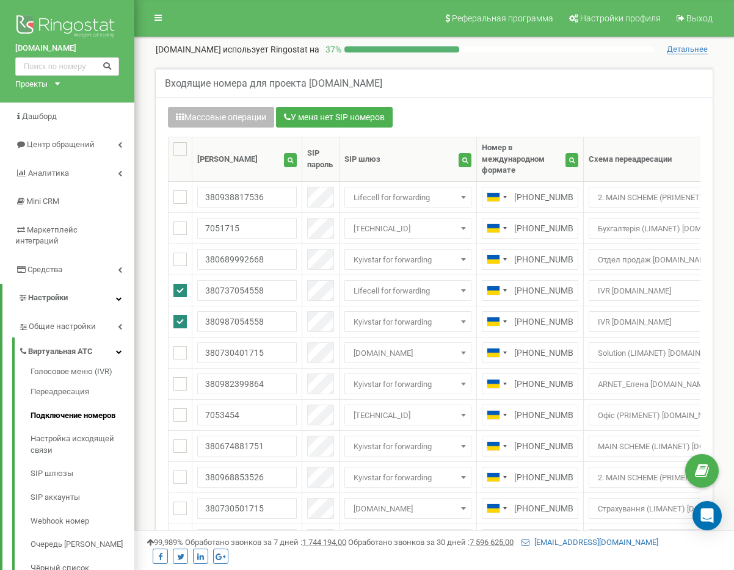
click at [188, 119] on button "Массовые операции" at bounding box center [221, 117] width 106 height 21
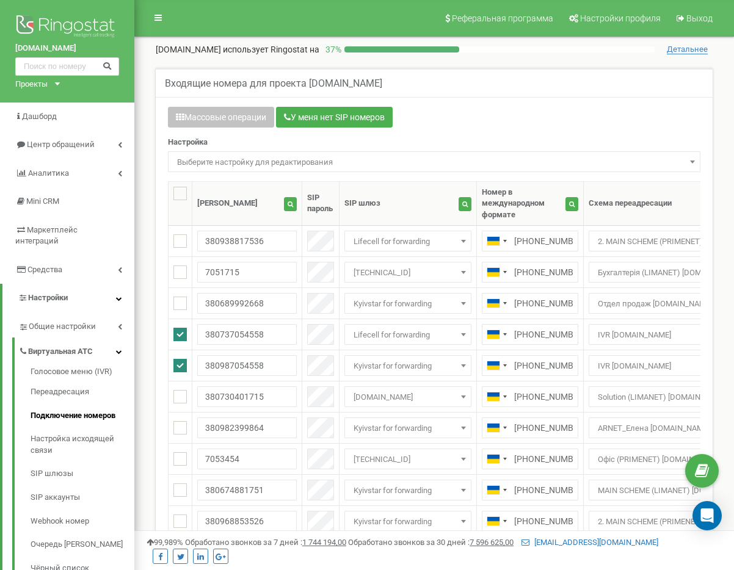
click at [193, 162] on span "Выберите настройку для редактирования" at bounding box center [434, 162] width 524 height 17
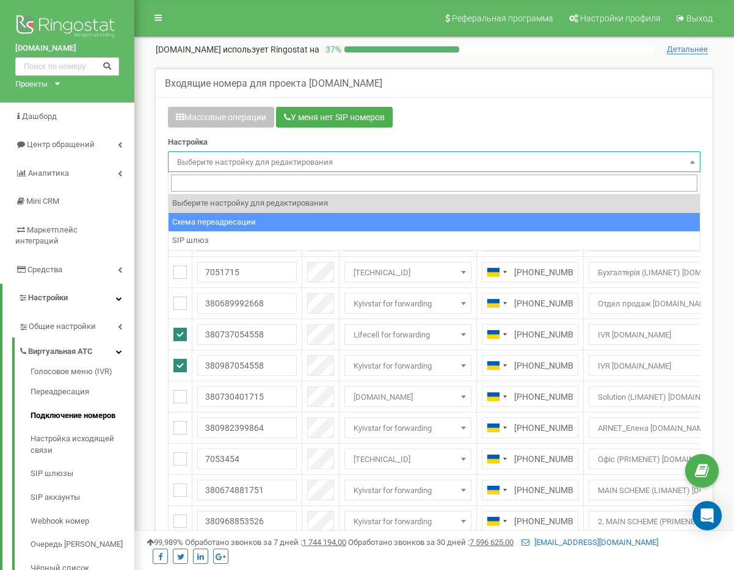
select select "project_scheme_id"
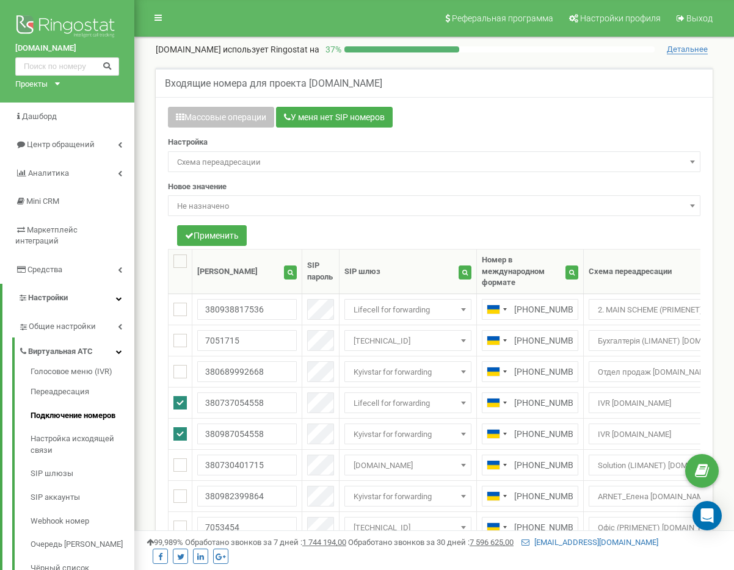
click at [247, 201] on span "Не назначено" at bounding box center [434, 206] width 524 height 17
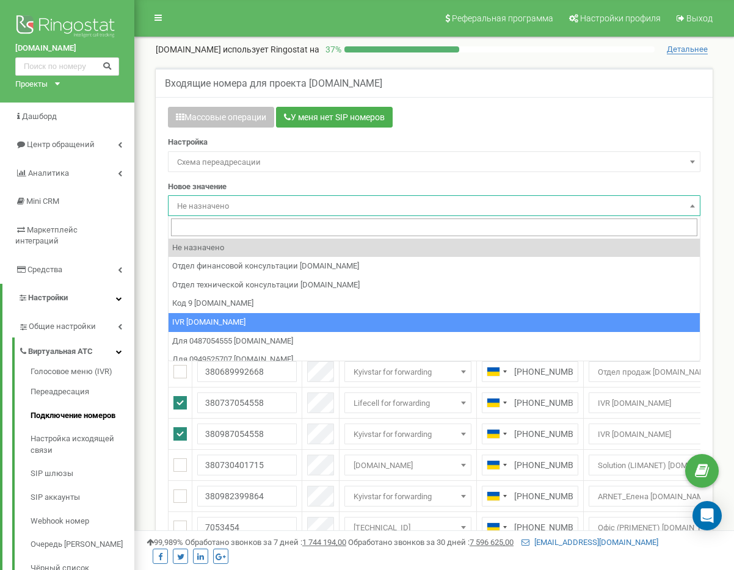
scroll to position [165, 0]
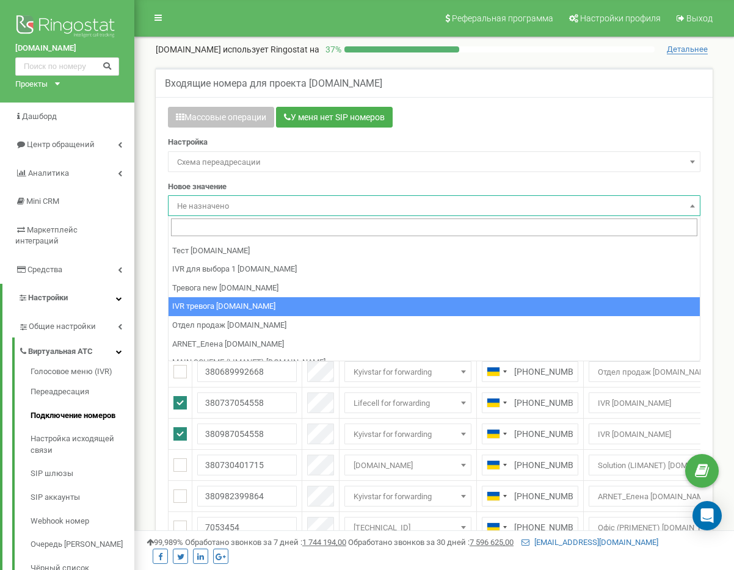
select select "97326"
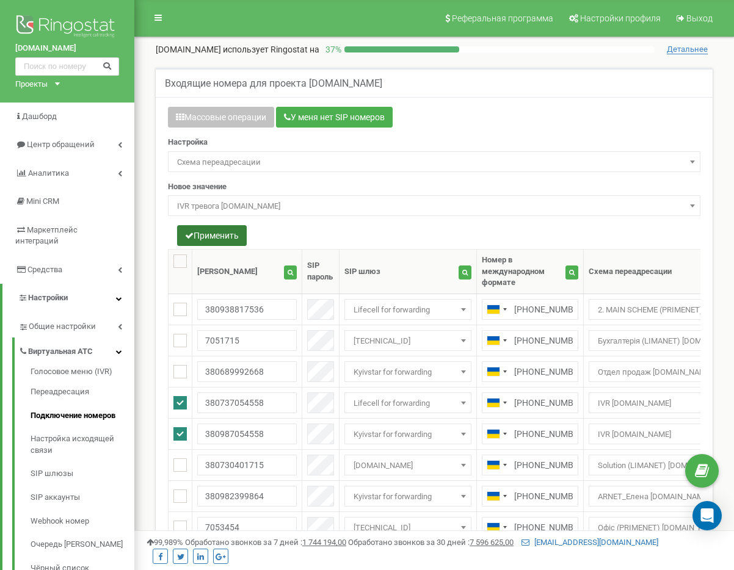
click at [217, 226] on button "Применить" at bounding box center [212, 235] width 70 height 21
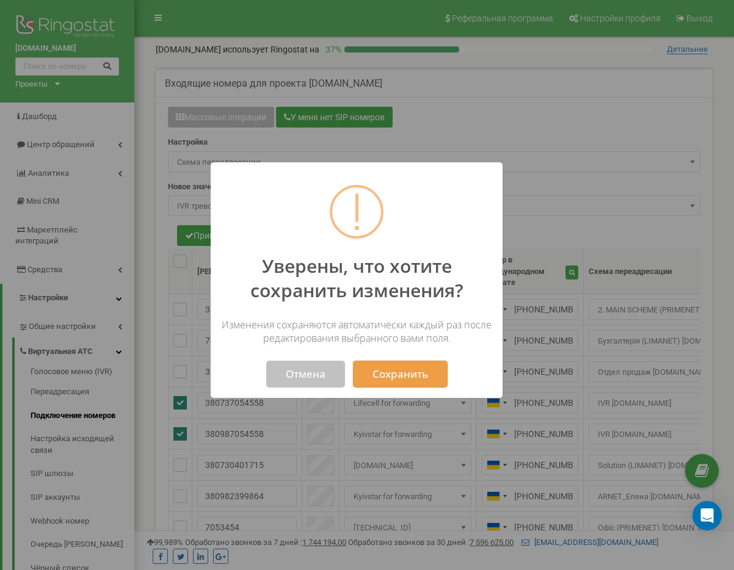
click at [392, 362] on button "Сохранить" at bounding box center [400, 374] width 95 height 27
select select "97326"
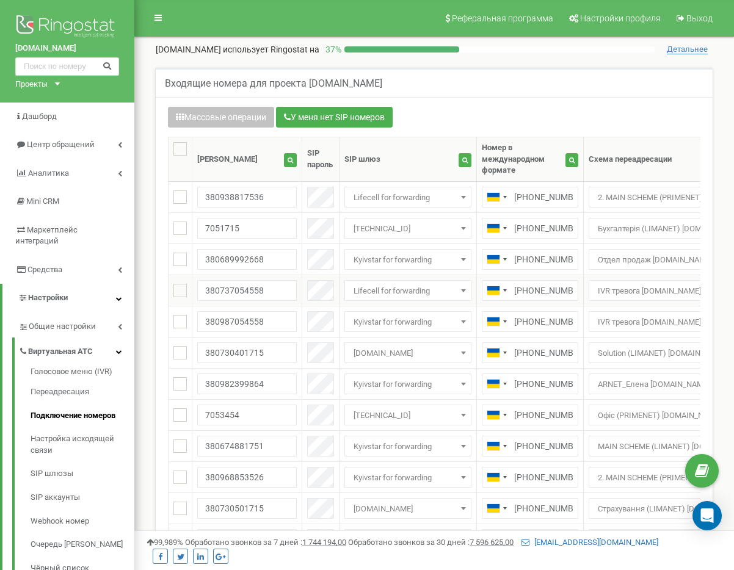
click at [190, 290] on td at bounding box center [180, 290] width 24 height 31
click at [184, 290] on ins at bounding box center [179, 290] width 13 height 13
checkbox input "true"
click at [185, 324] on ins at bounding box center [179, 321] width 13 height 13
checkbox input "true"
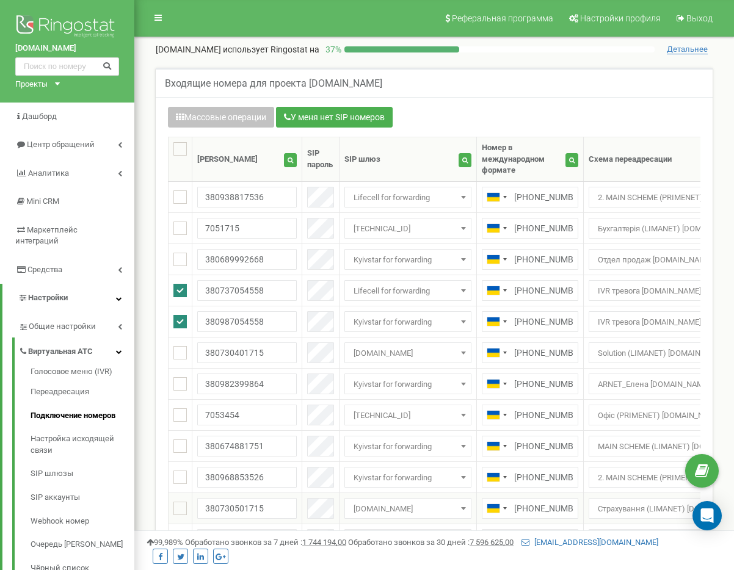
scroll to position [249, 0]
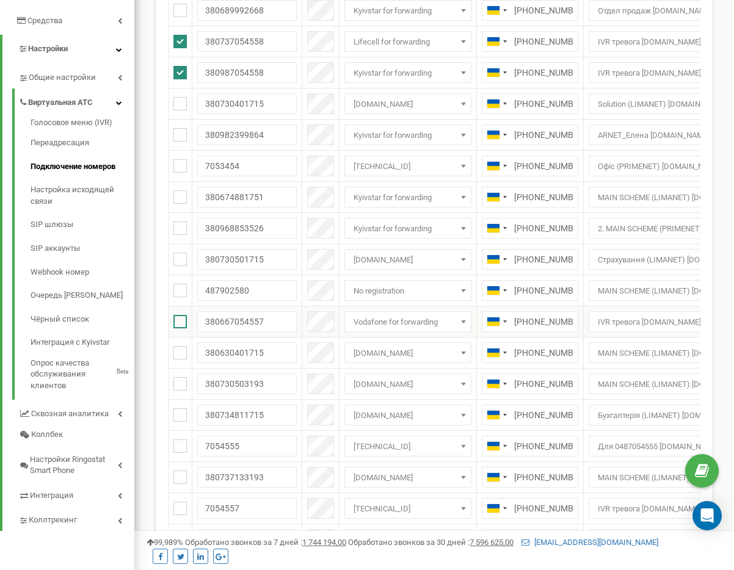
click at [176, 322] on ins at bounding box center [179, 321] width 13 height 13
checkbox input "true"
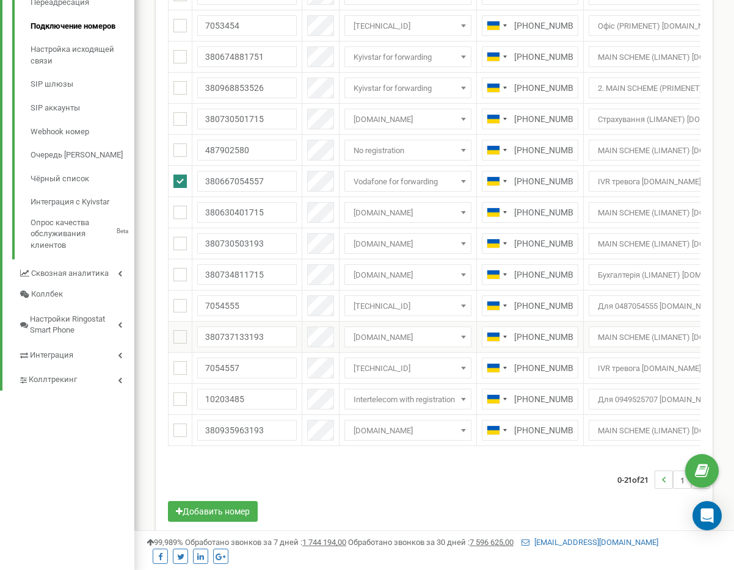
scroll to position [396, 0]
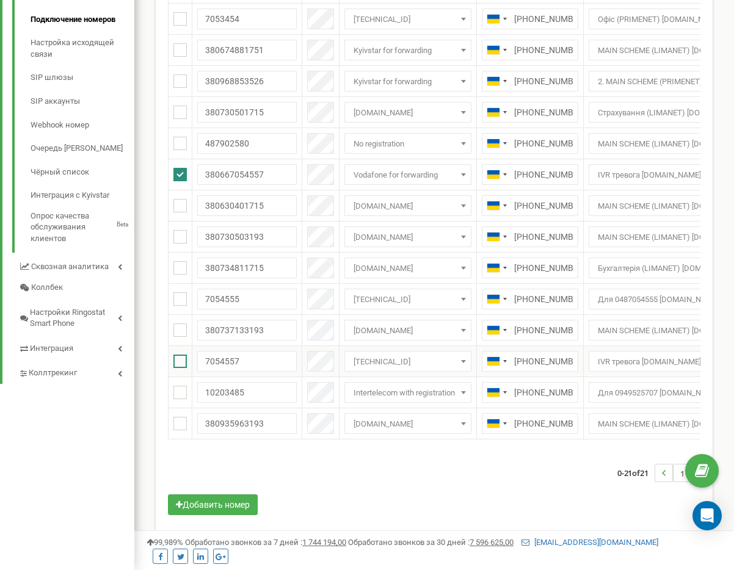
click at [181, 362] on ins at bounding box center [179, 361] width 13 height 13
checkbox input "true"
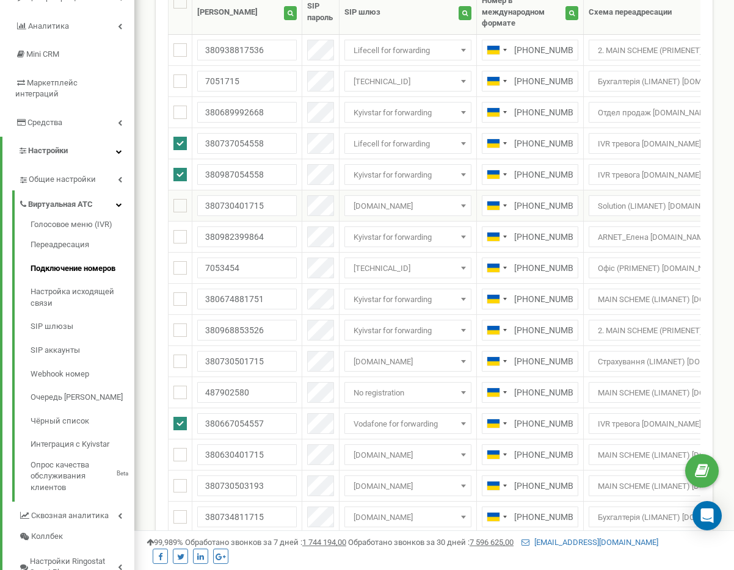
scroll to position [0, 0]
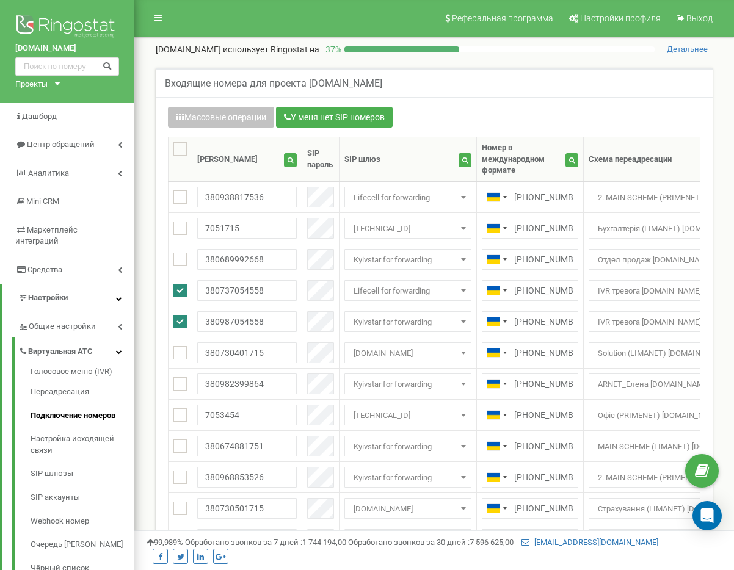
click at [240, 132] on div "Массовые операции У меня нет SIP номеров Настройка Выберите настройку для редак…" at bounding box center [434, 510] width 550 height 807
click at [248, 127] on button "Массовые операции" at bounding box center [221, 117] width 106 height 21
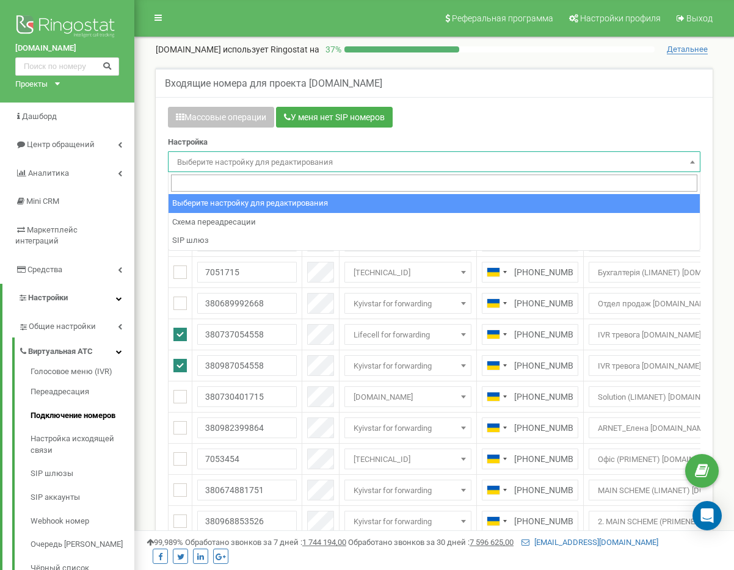
click at [240, 156] on span "Выберите настройку для редактирования" at bounding box center [434, 162] width 524 height 17
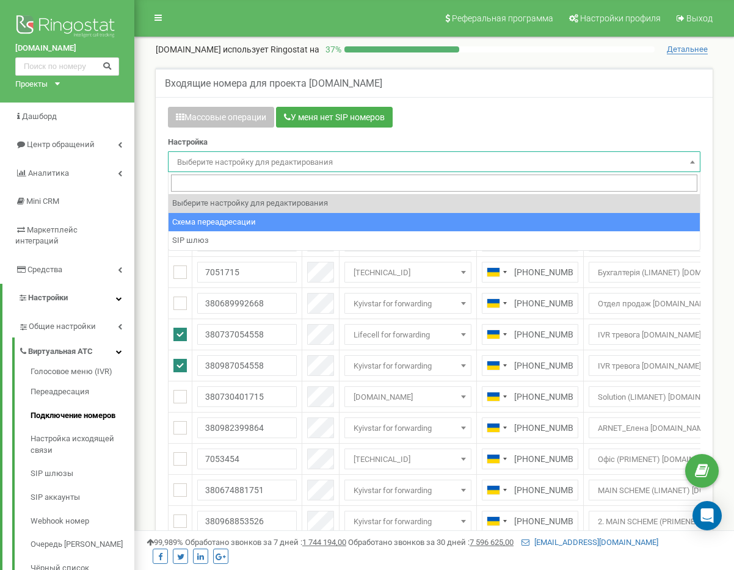
select select "project_scheme_id"
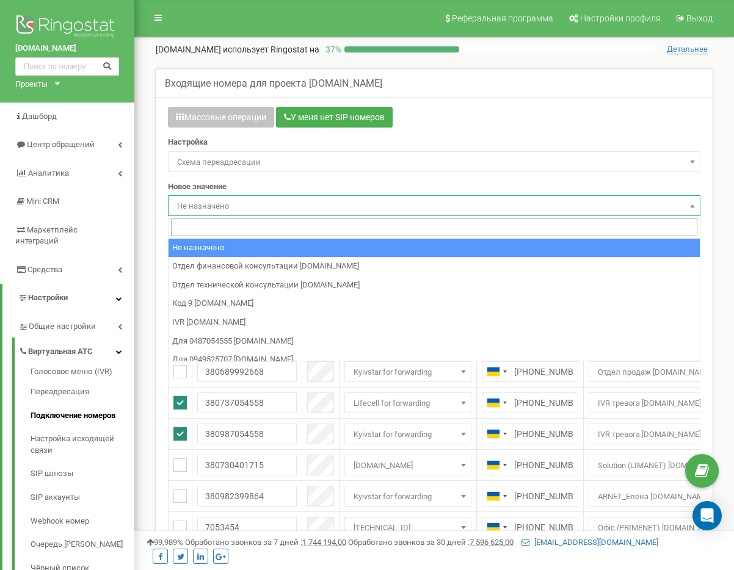
click at [214, 199] on span "Не назначено" at bounding box center [434, 206] width 524 height 17
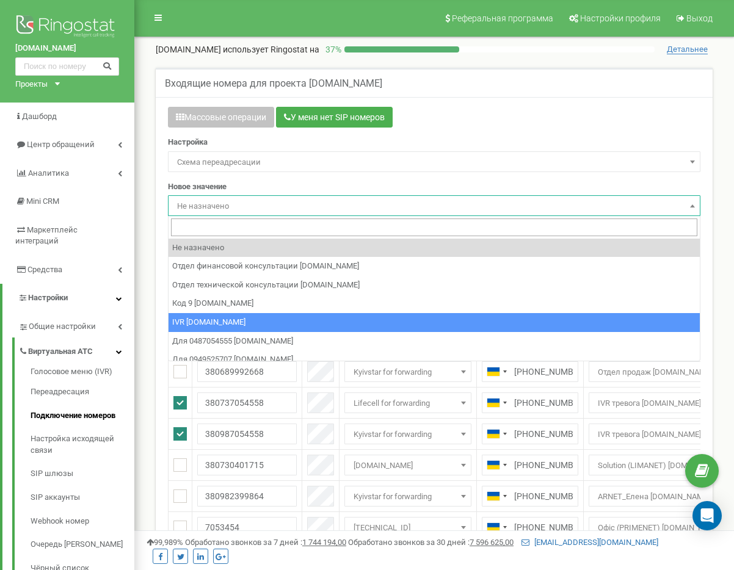
select select "73717"
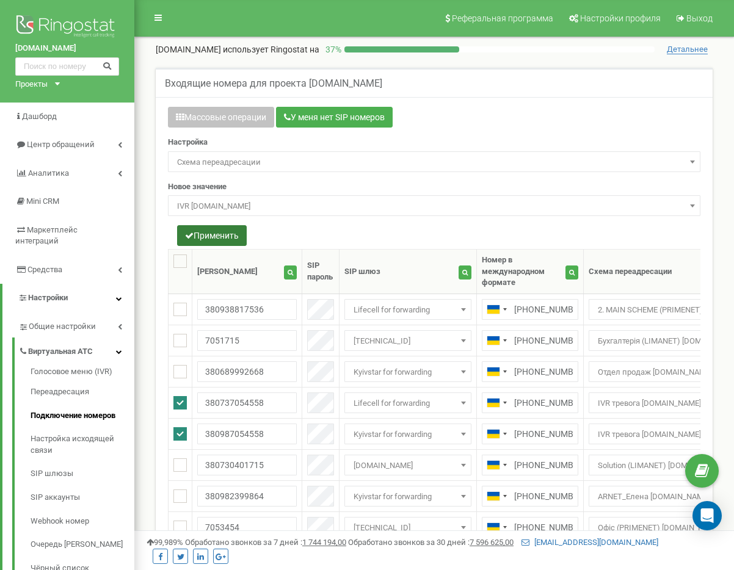
click at [221, 229] on button "Применить" at bounding box center [212, 235] width 70 height 21
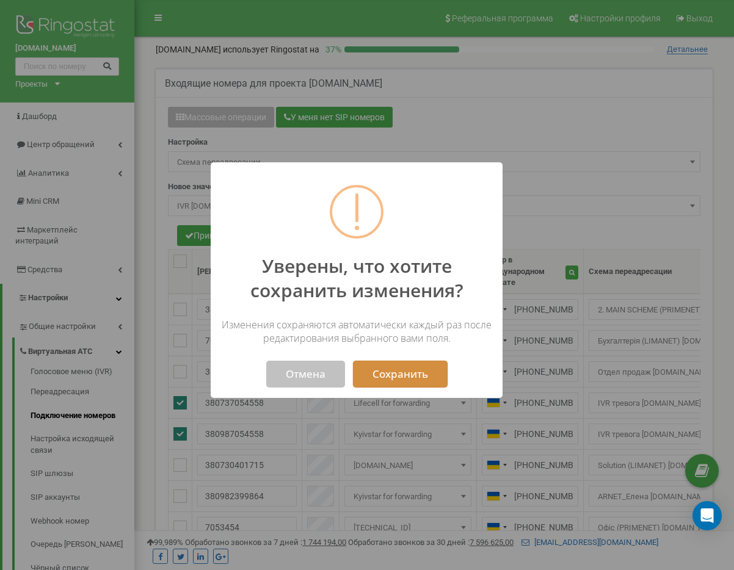
click at [388, 375] on button "Сохранить" at bounding box center [400, 374] width 95 height 27
select select "73717"
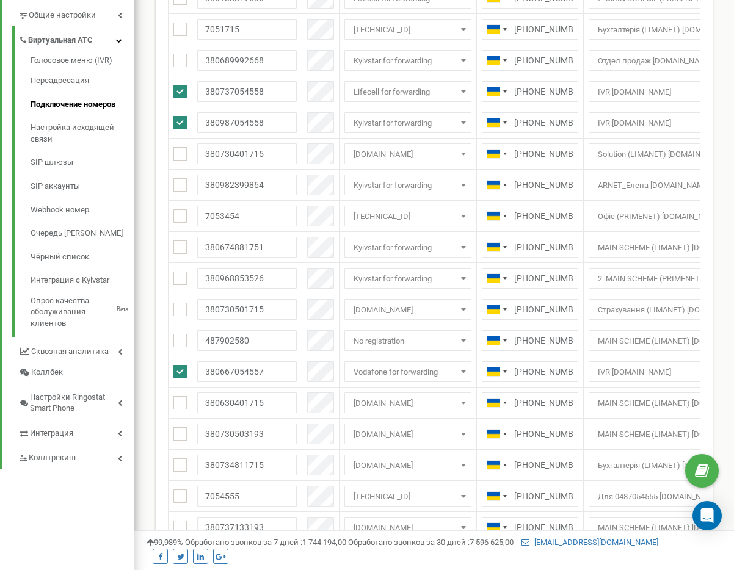
scroll to position [436, 0]
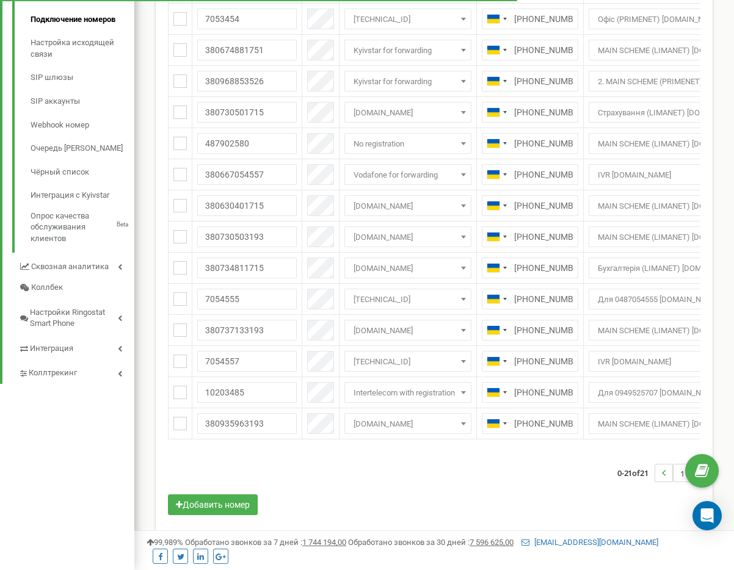
scroll to position [396, 0]
